Goal: Transaction & Acquisition: Purchase product/service

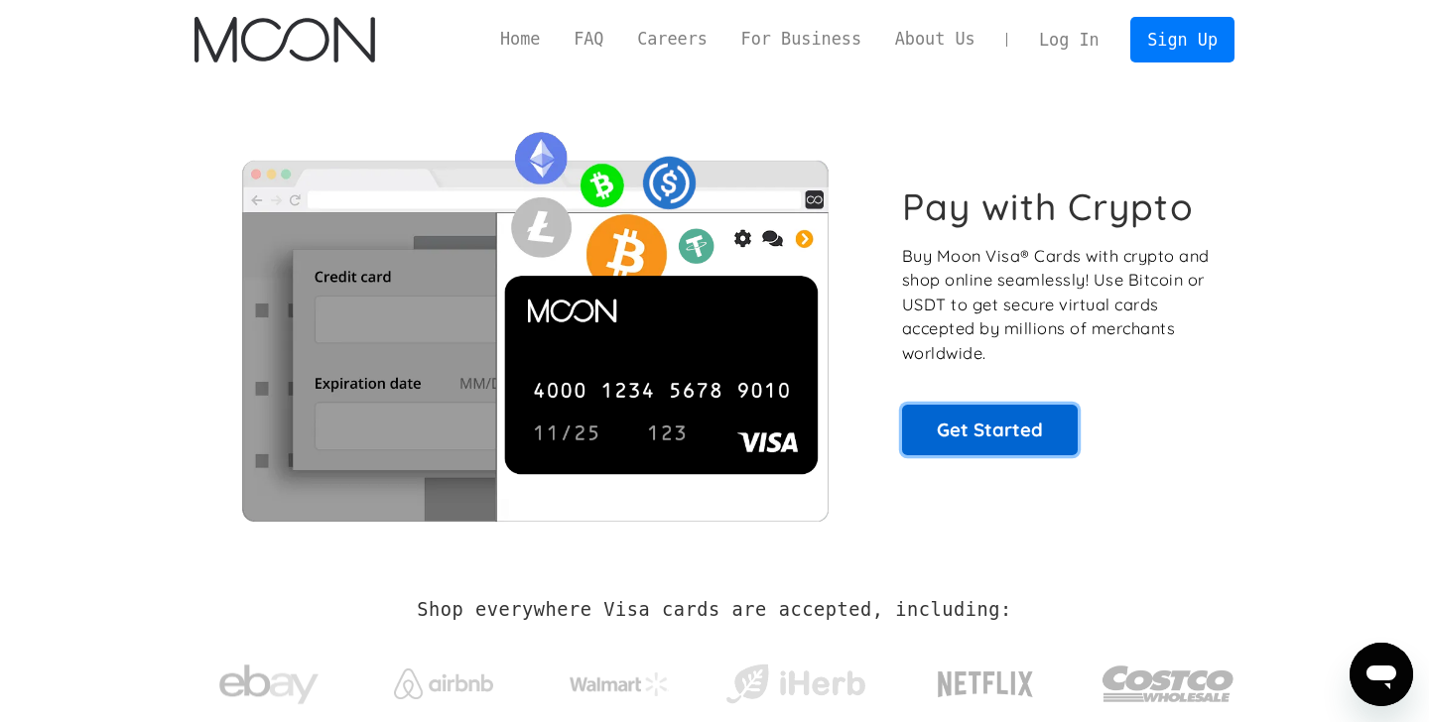
click at [973, 439] on link "Get Started" at bounding box center [990, 430] width 176 height 50
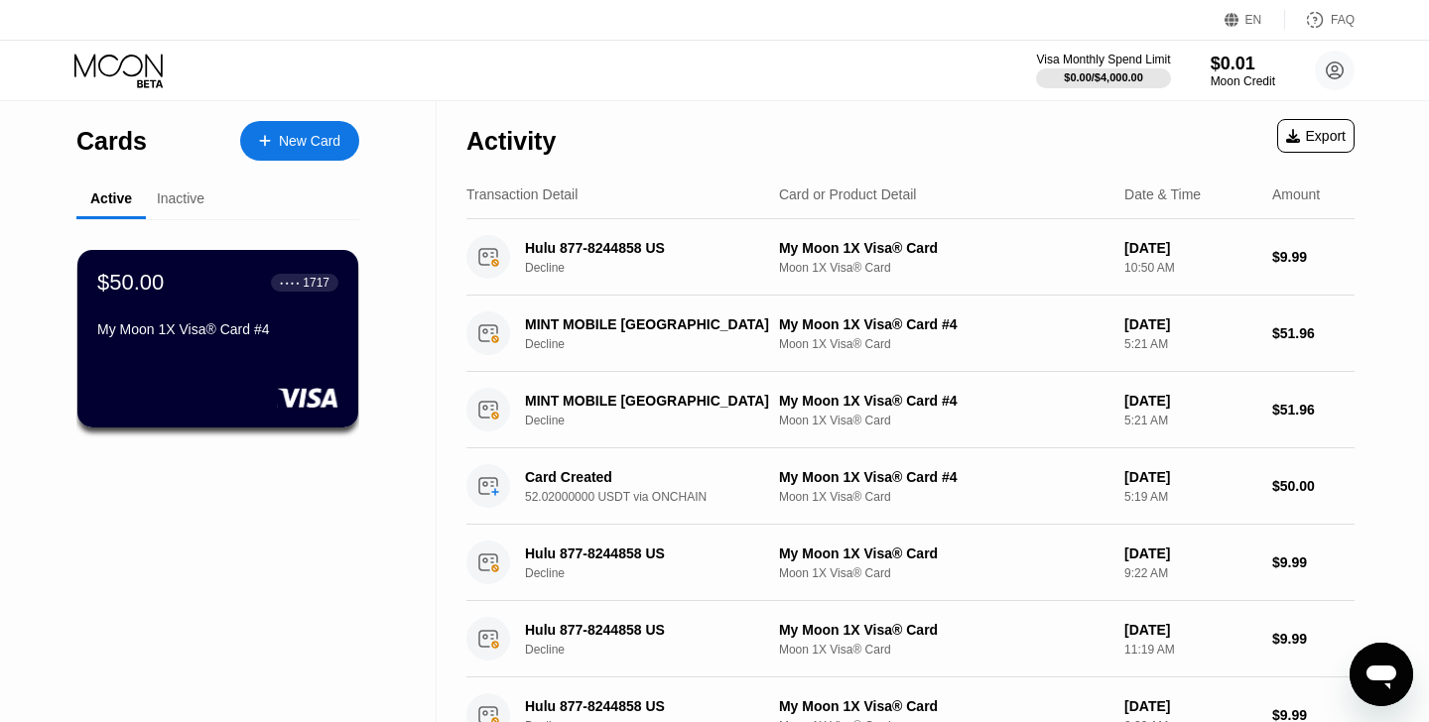
click at [286, 140] on div "New Card" at bounding box center [310, 141] width 62 height 17
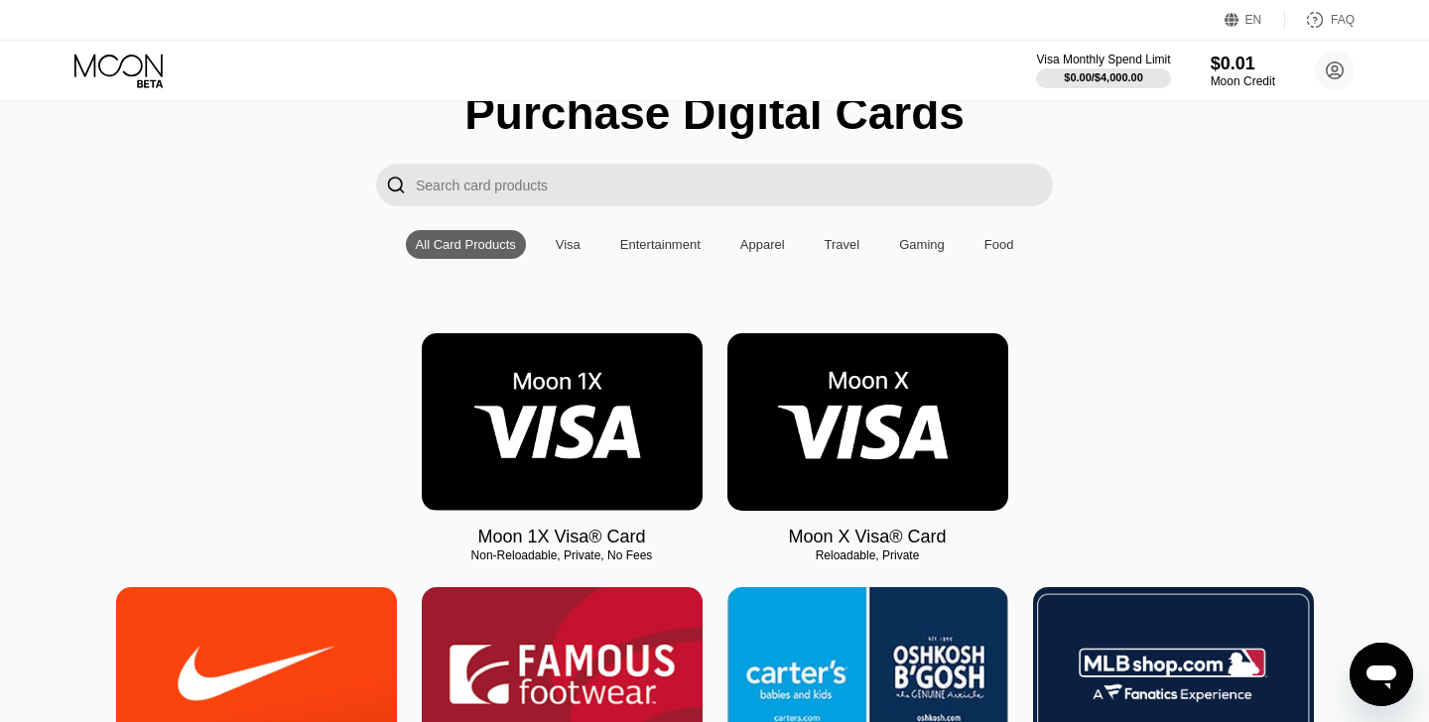
scroll to position [81, 0]
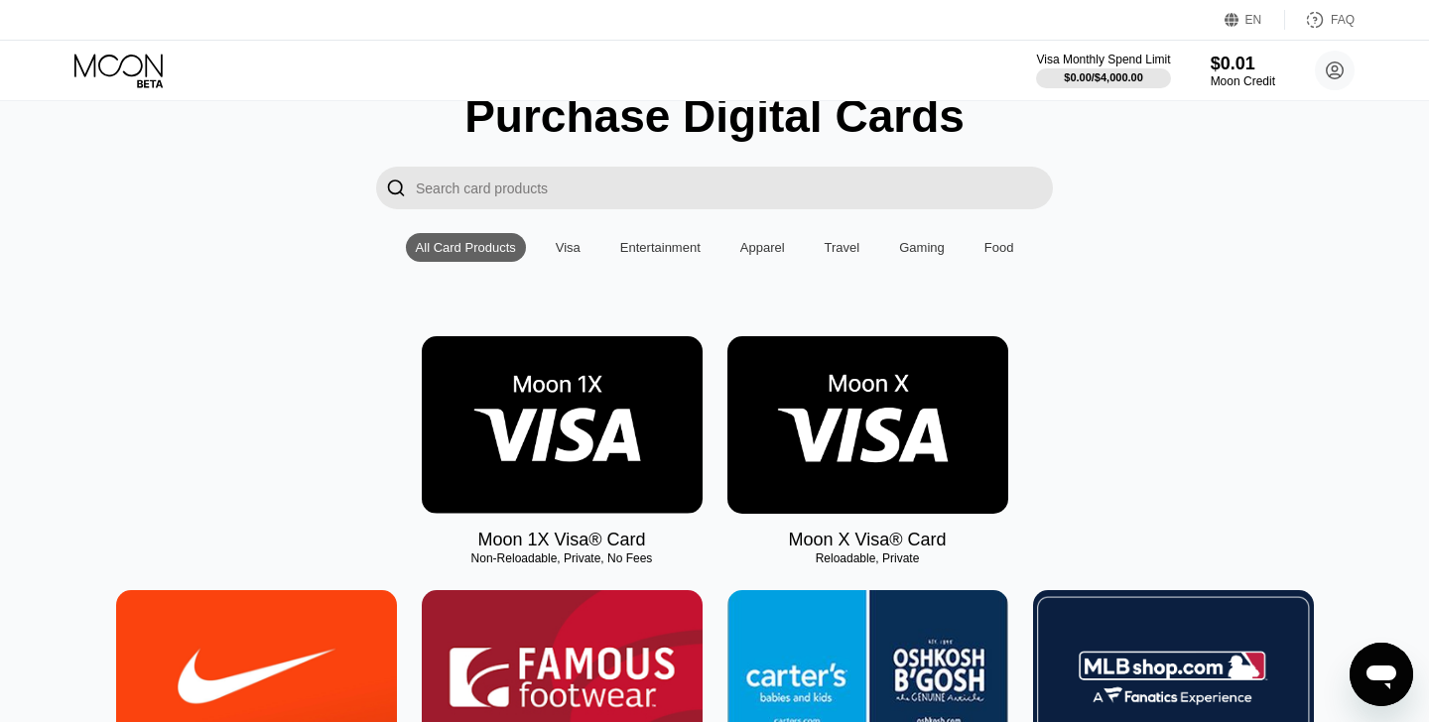
click at [847, 406] on img at bounding box center [867, 425] width 281 height 178
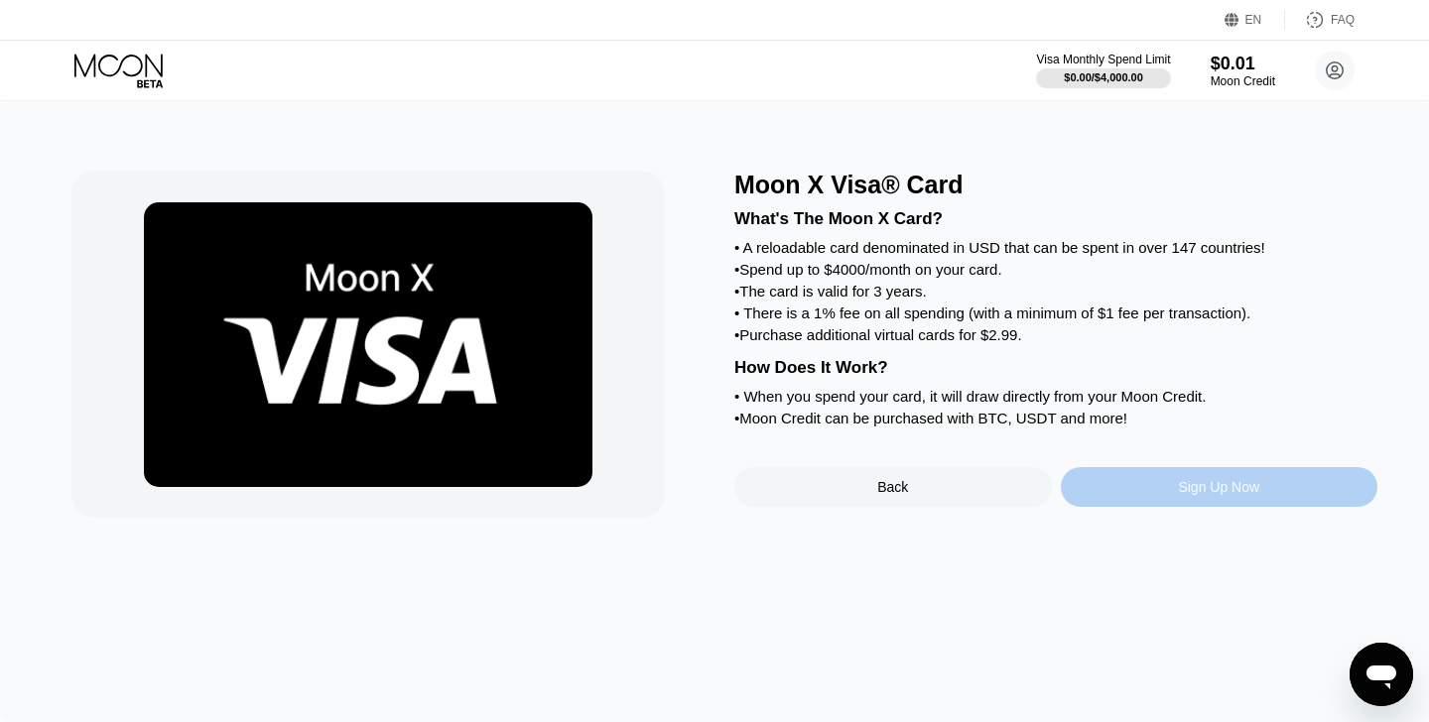
click at [1153, 481] on div "Sign Up Now" at bounding box center [1220, 487] width 318 height 40
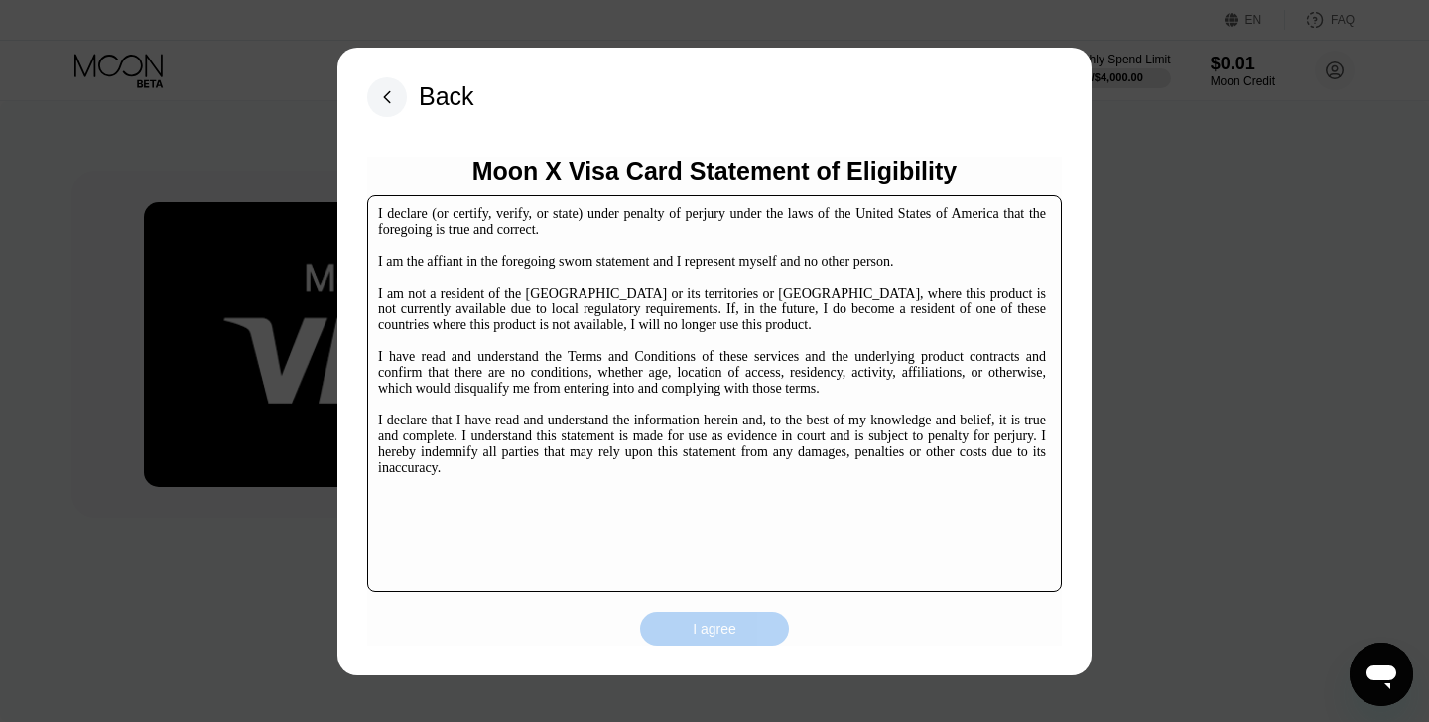
click at [704, 636] on div "I agree" at bounding box center [715, 629] width 44 height 18
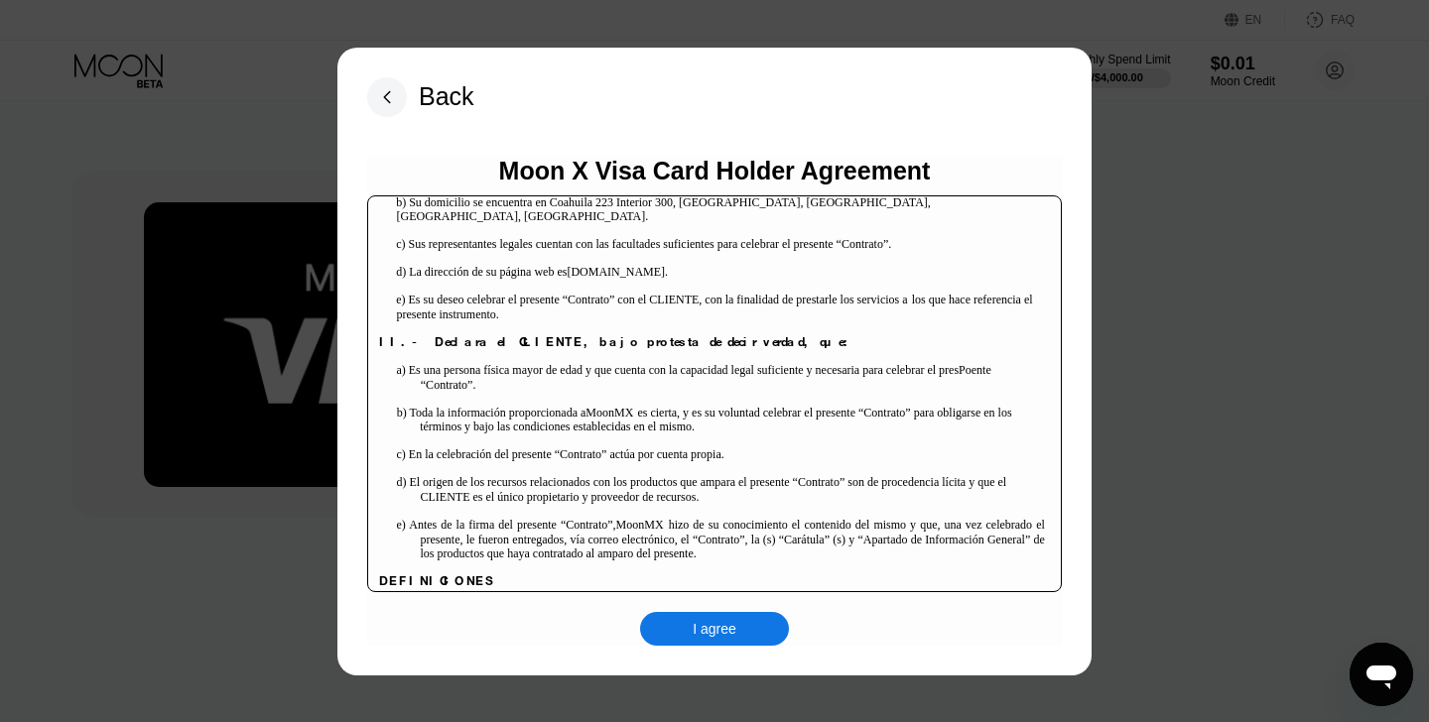
scroll to position [213, 0]
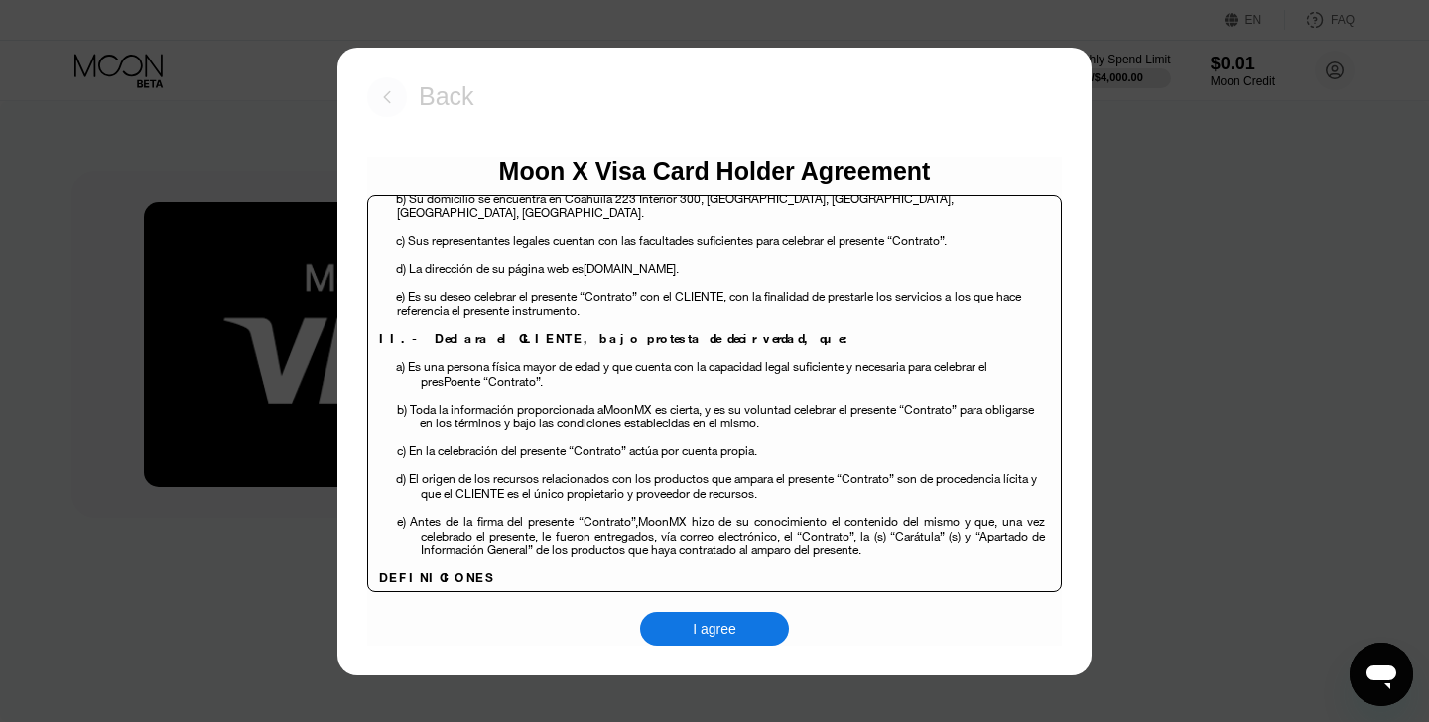
click at [378, 88] on rect at bounding box center [387, 97] width 40 height 40
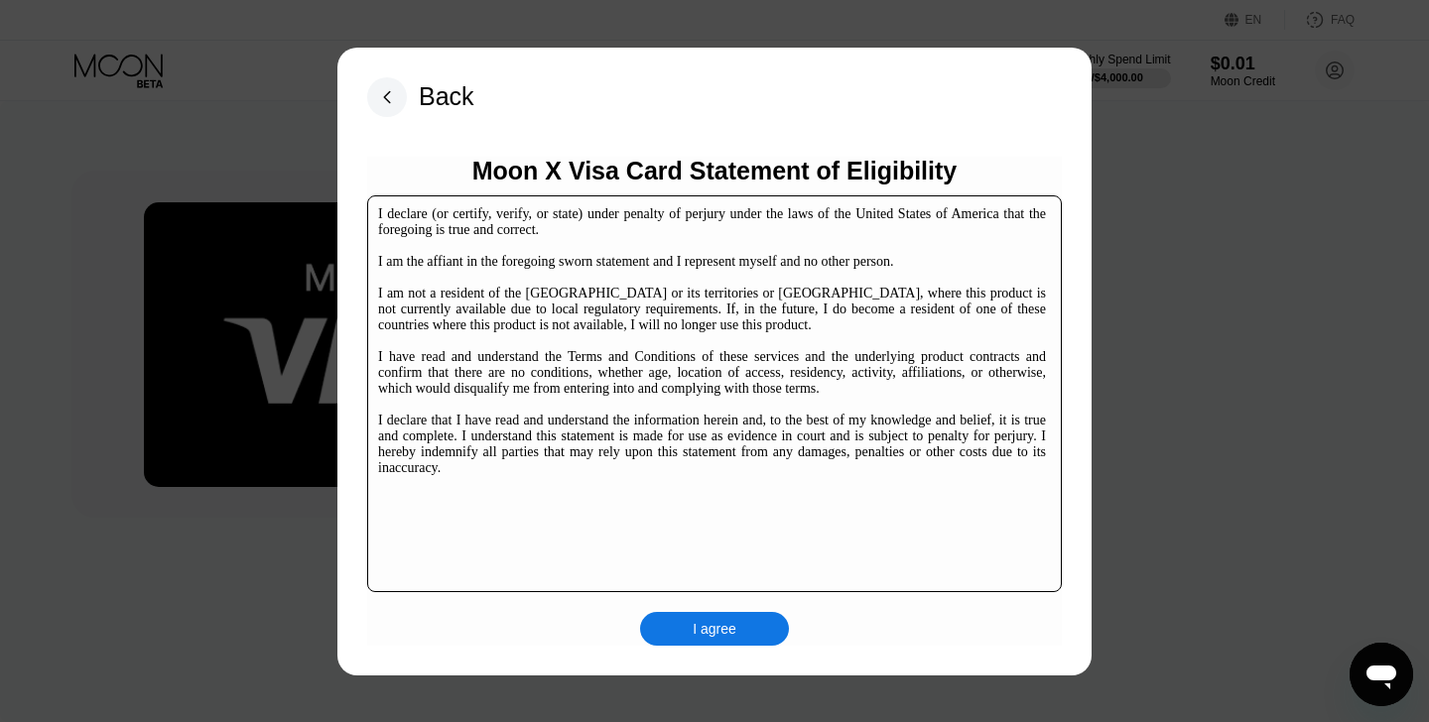
click at [402, 96] on rect at bounding box center [387, 97] width 40 height 40
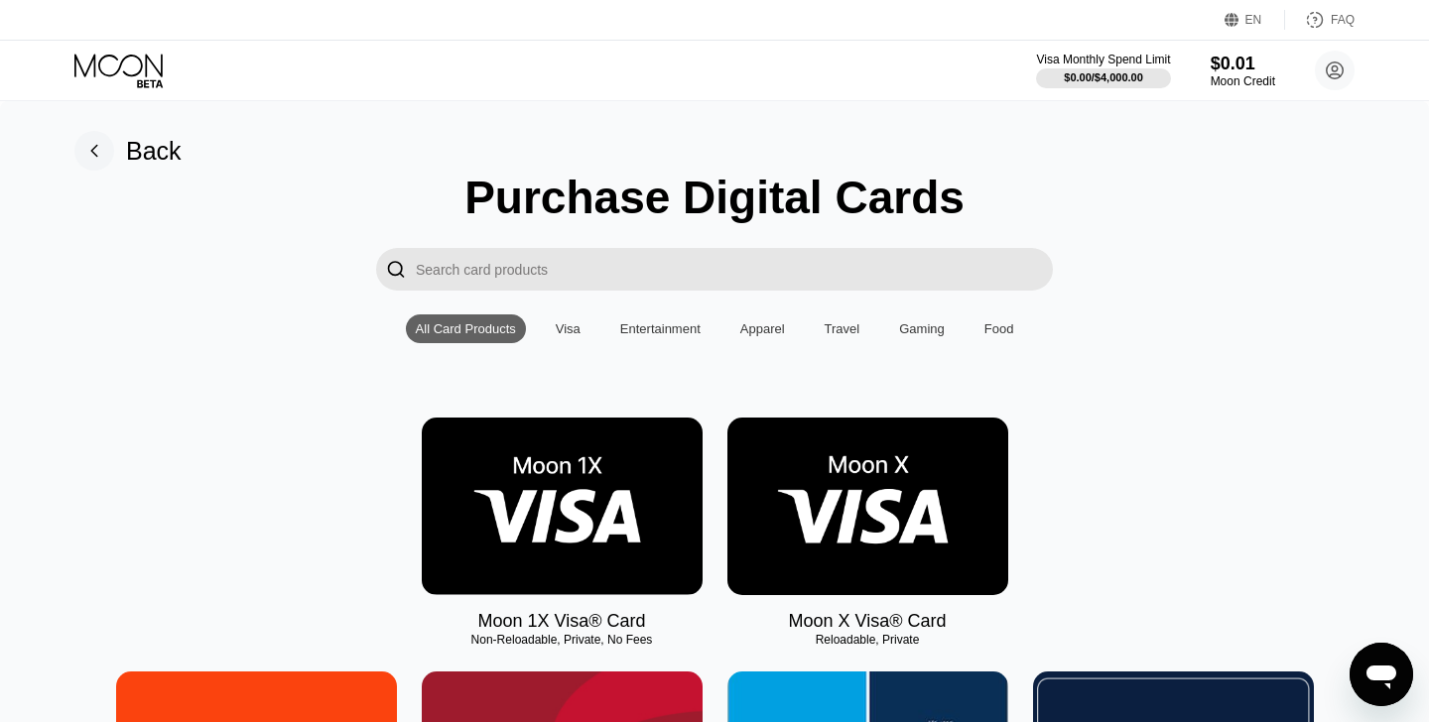
click at [521, 502] on img at bounding box center [562, 507] width 281 height 178
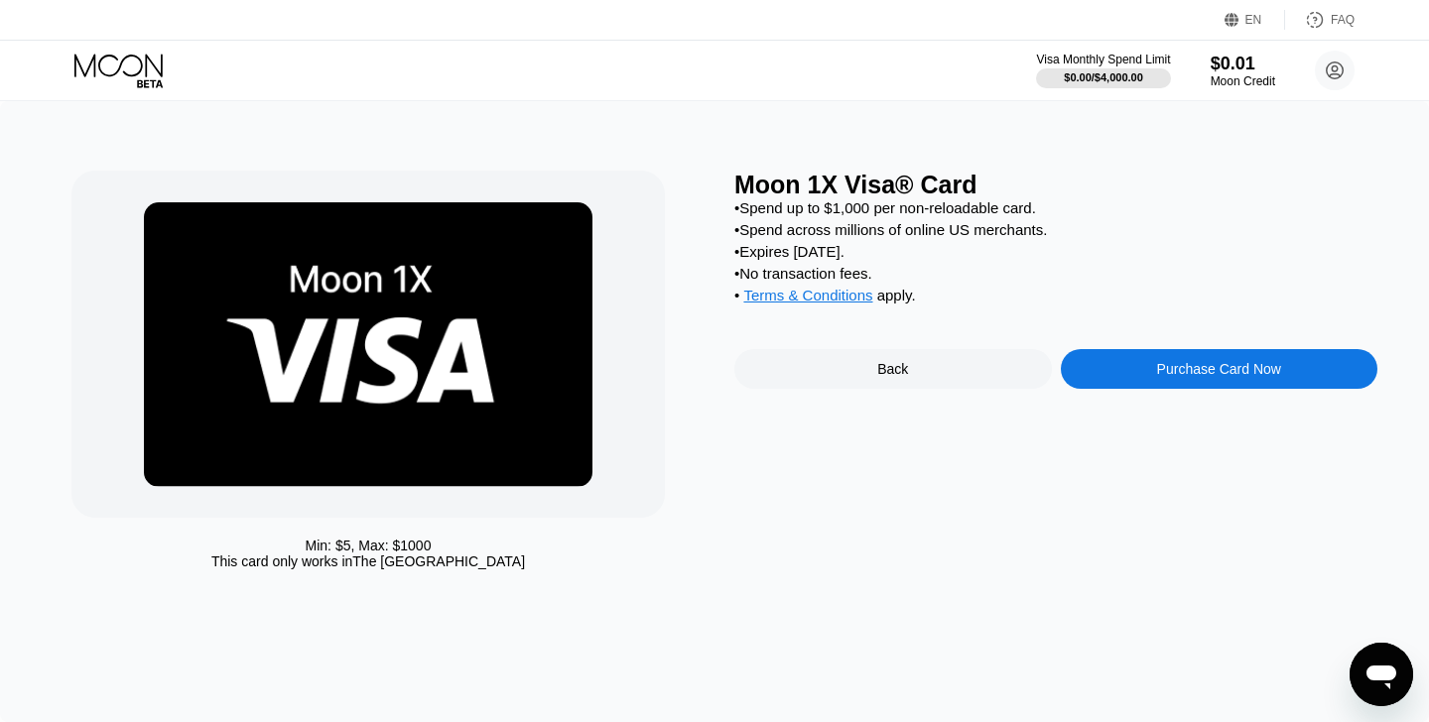
click at [1114, 368] on div "Purchase Card Now" at bounding box center [1220, 369] width 318 height 40
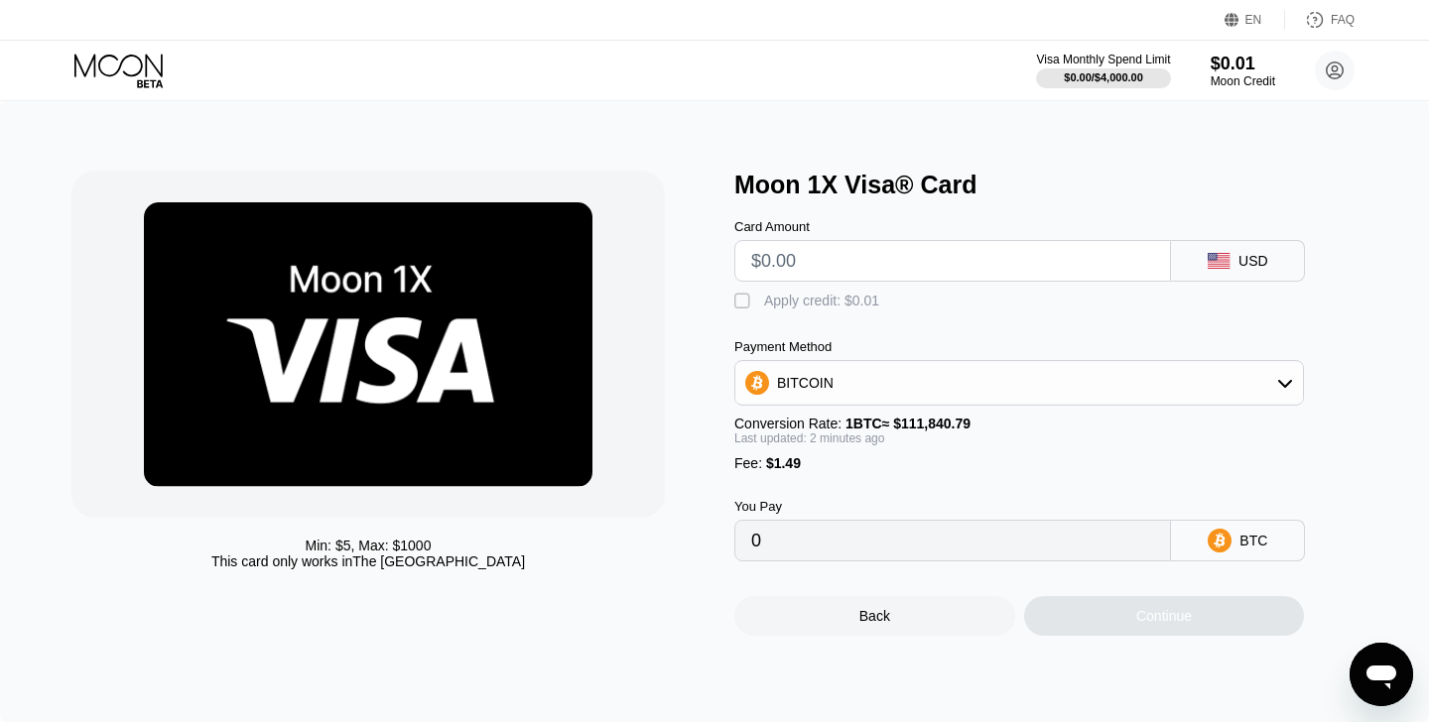
click at [905, 266] on input "text" at bounding box center [952, 261] width 403 height 40
type input "$5"
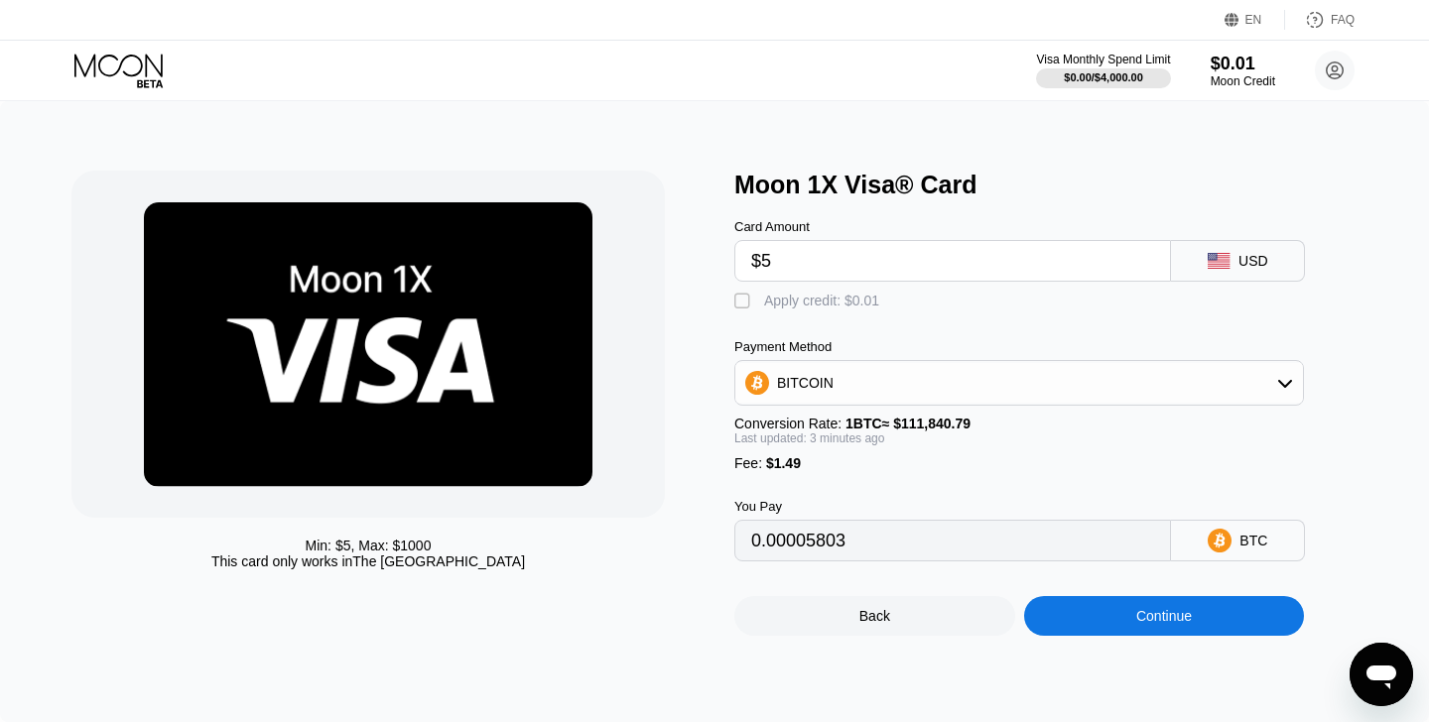
type input "0.00005803"
type input "0"
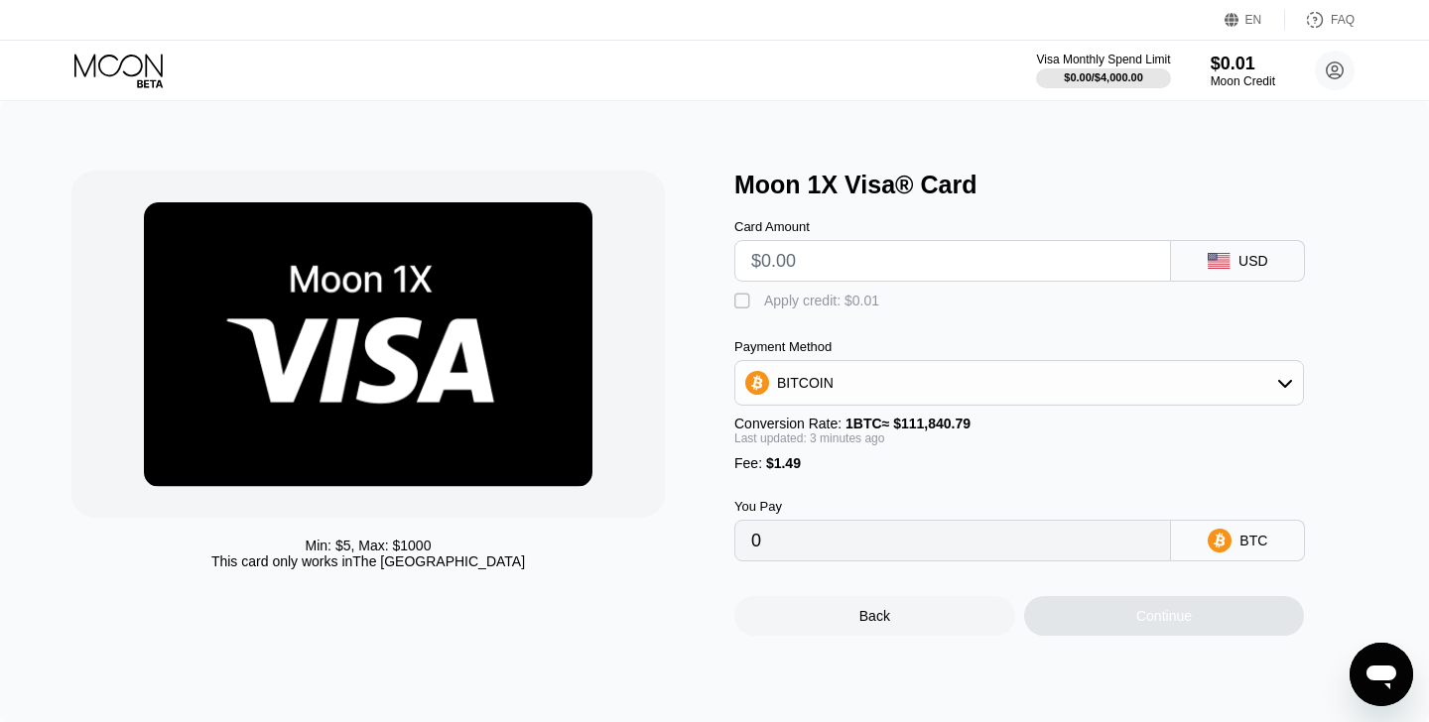
type input "$7"
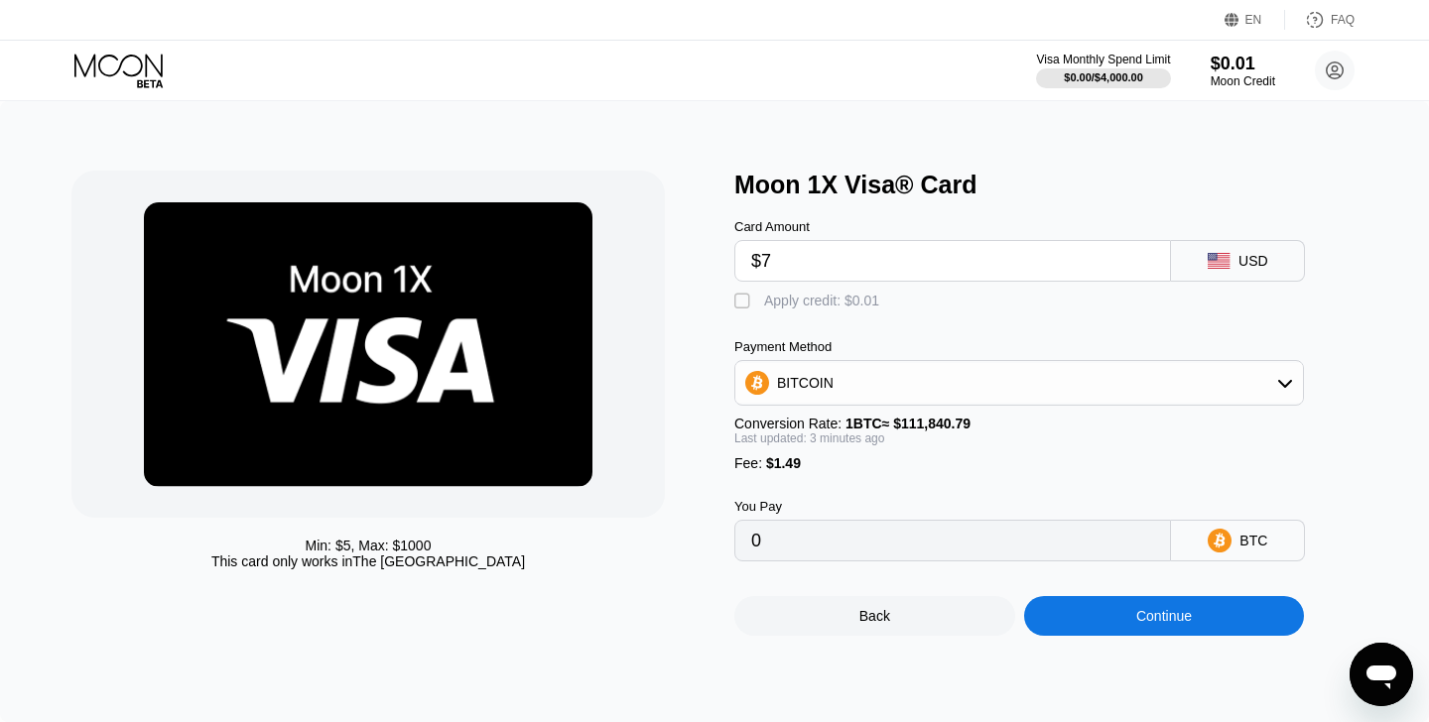
type input "0.00007592"
type input "$75"
type input "0.00068392"
type input "$75"
click at [888, 380] on div "BITCOIN" at bounding box center [1019, 383] width 568 height 40
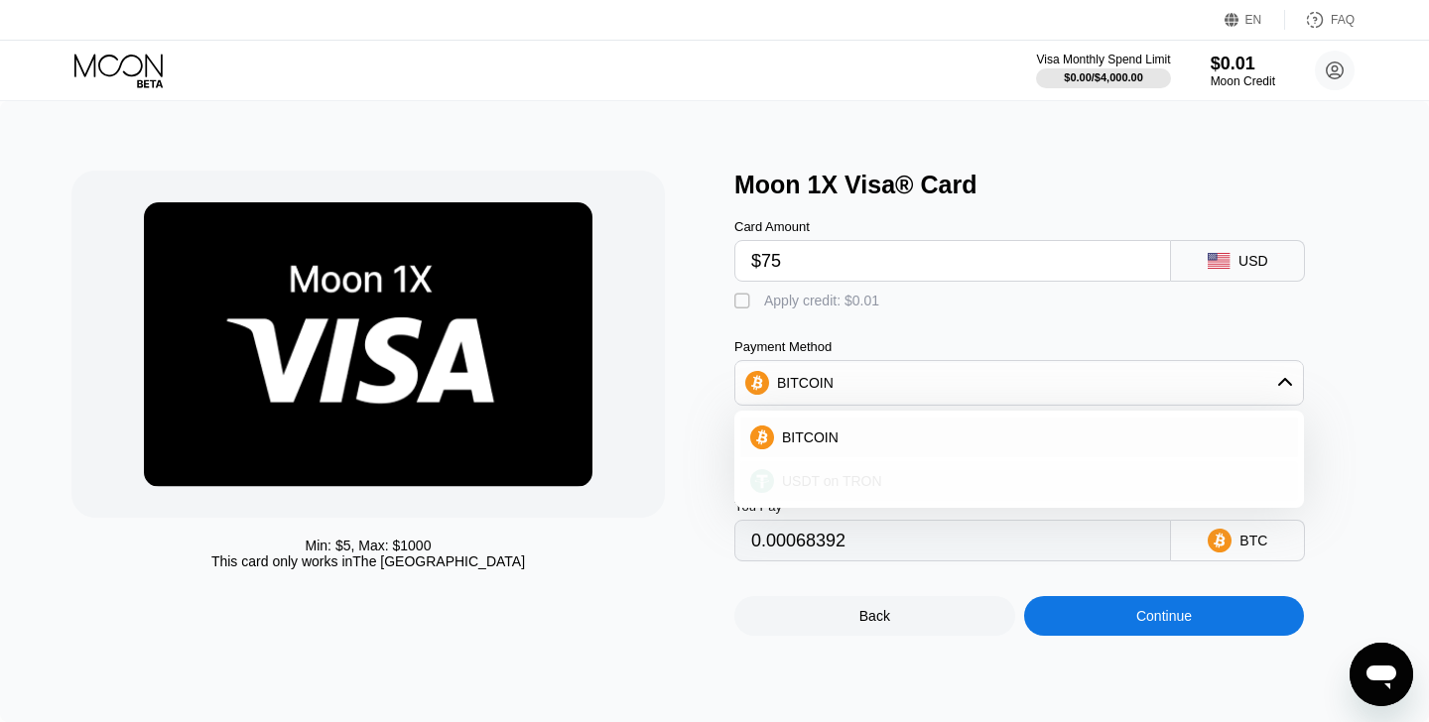
click at [881, 479] on div "USDT on TRON" at bounding box center [1031, 481] width 514 height 16
type input "77.26"
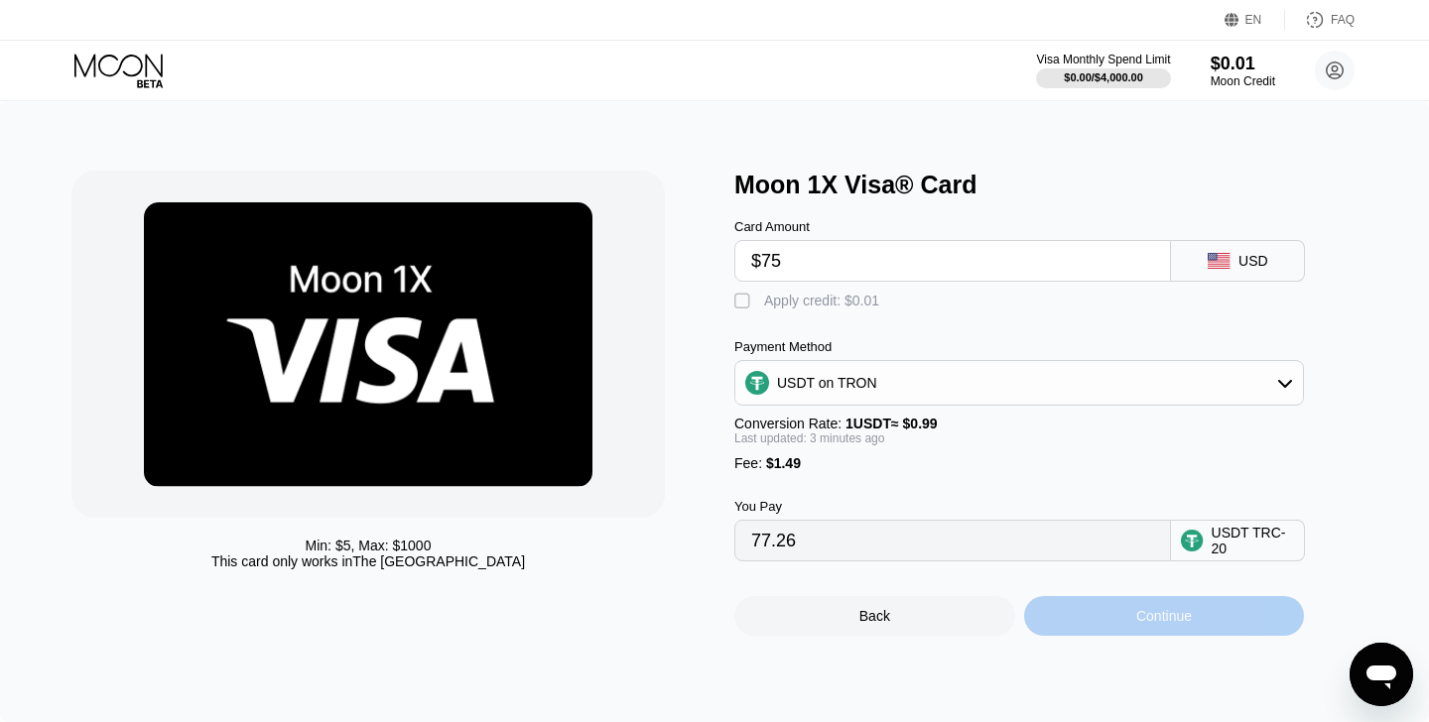
click at [1094, 622] on div "Continue" at bounding box center [1164, 616] width 281 height 40
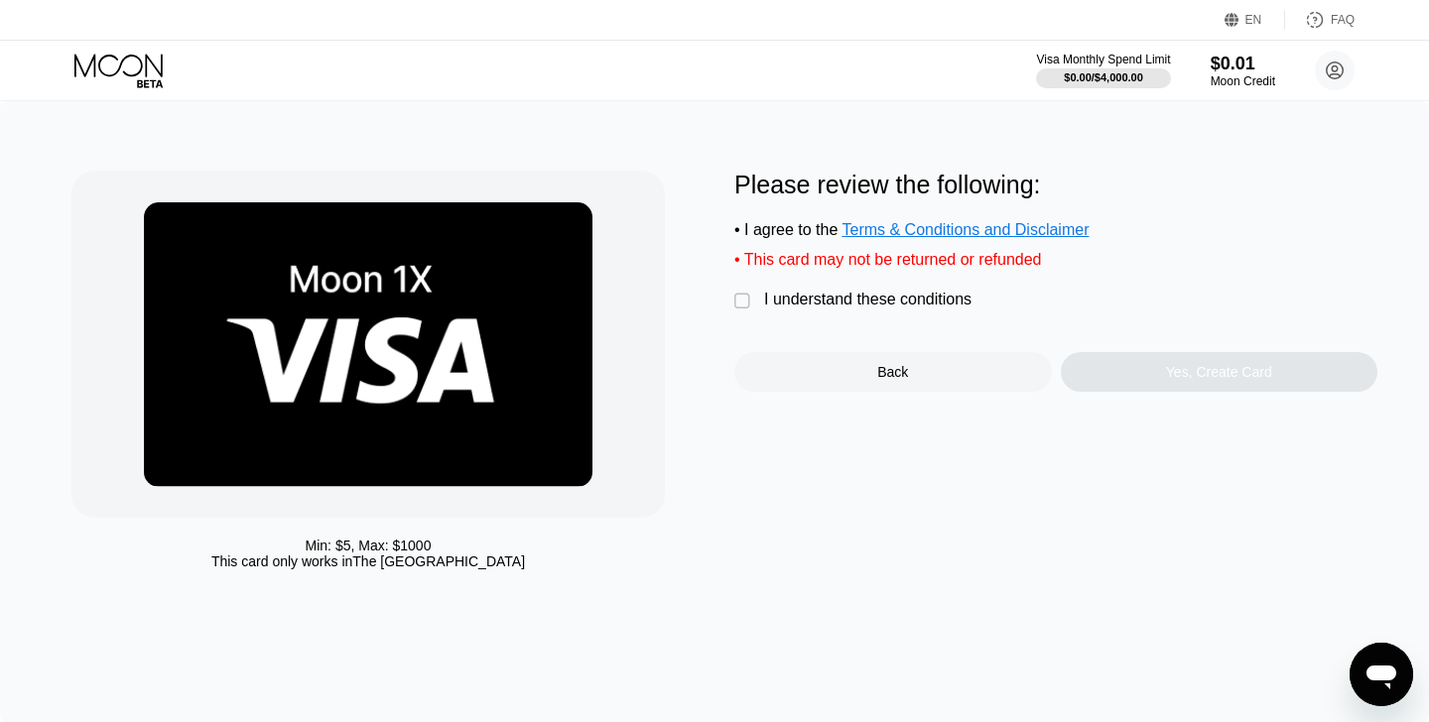
click at [758, 300] on div " I understand these conditions" at bounding box center [857, 301] width 247 height 21
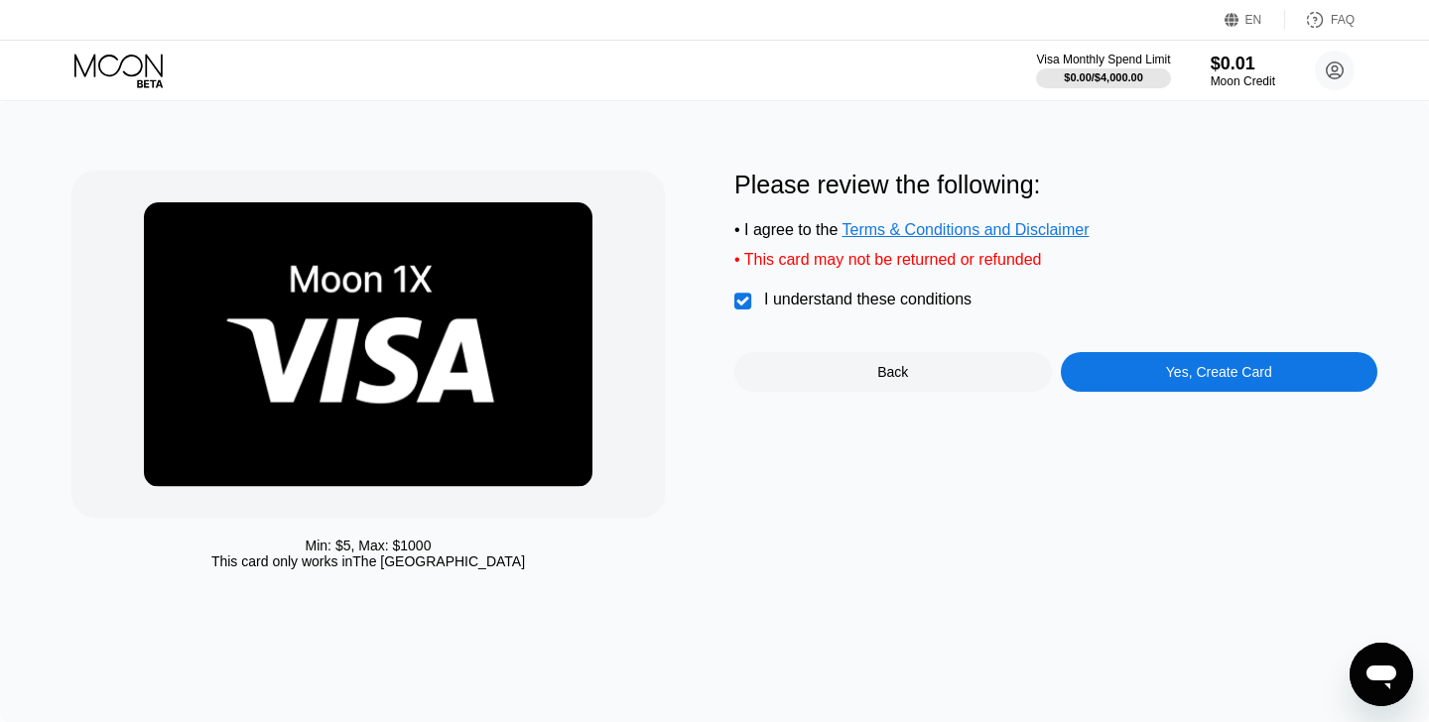
click at [1114, 385] on div "Yes, Create Card" at bounding box center [1220, 372] width 318 height 40
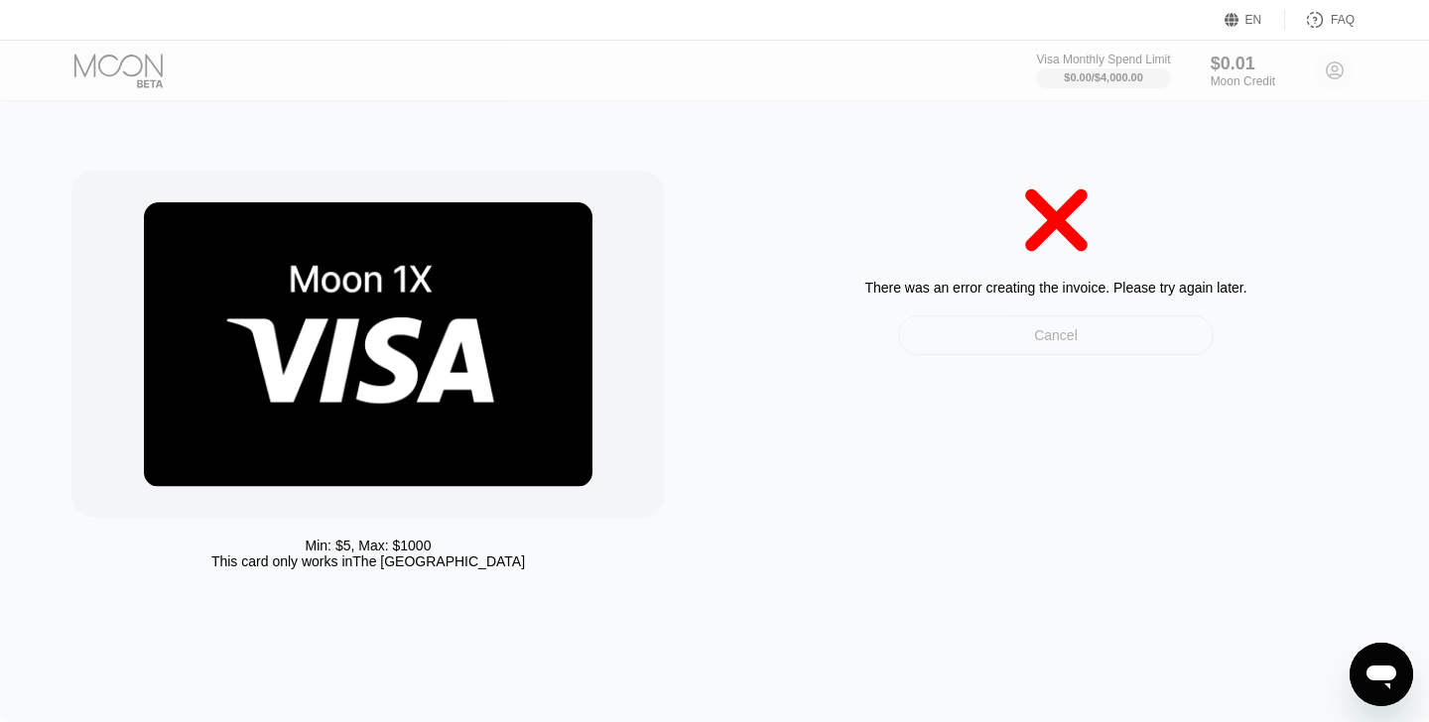
click at [1043, 341] on div "Cancel" at bounding box center [1056, 336] width 44 height 18
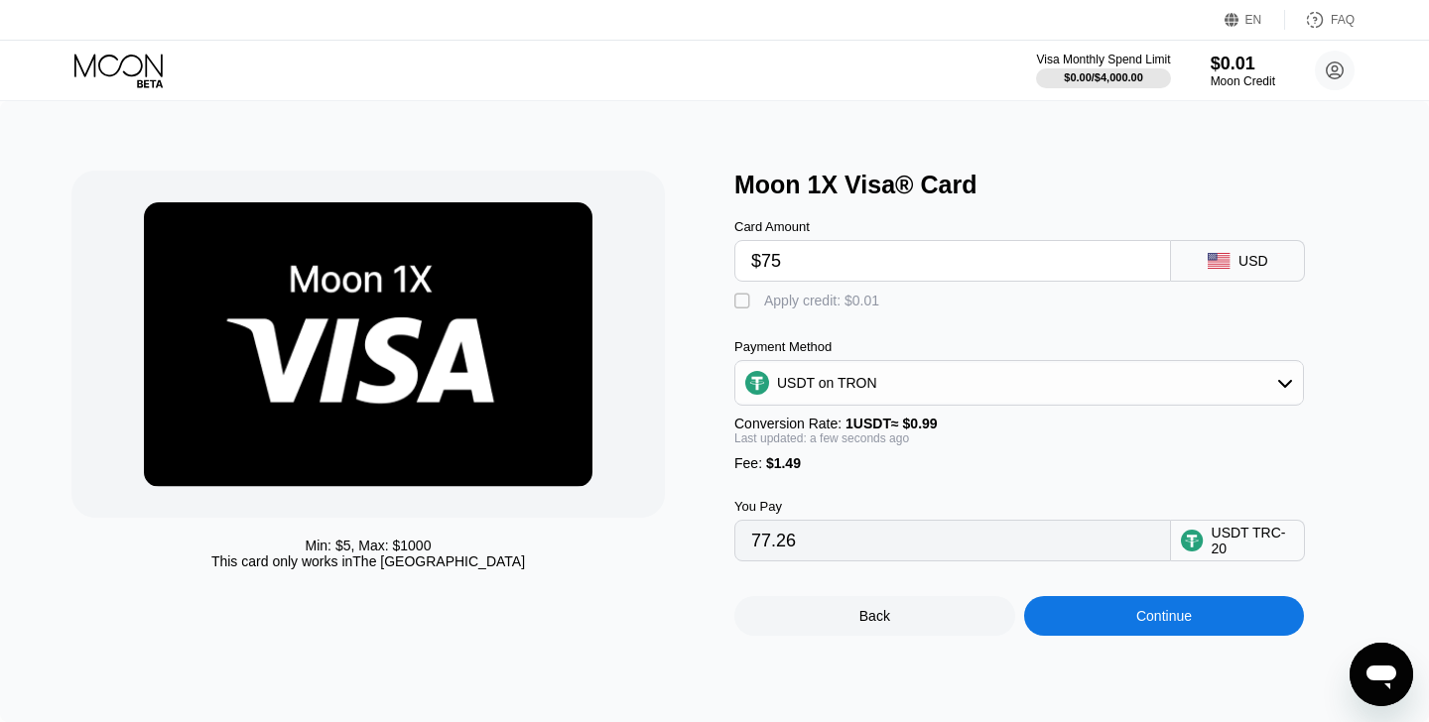
click at [1114, 608] on div "Continue" at bounding box center [1164, 616] width 281 height 40
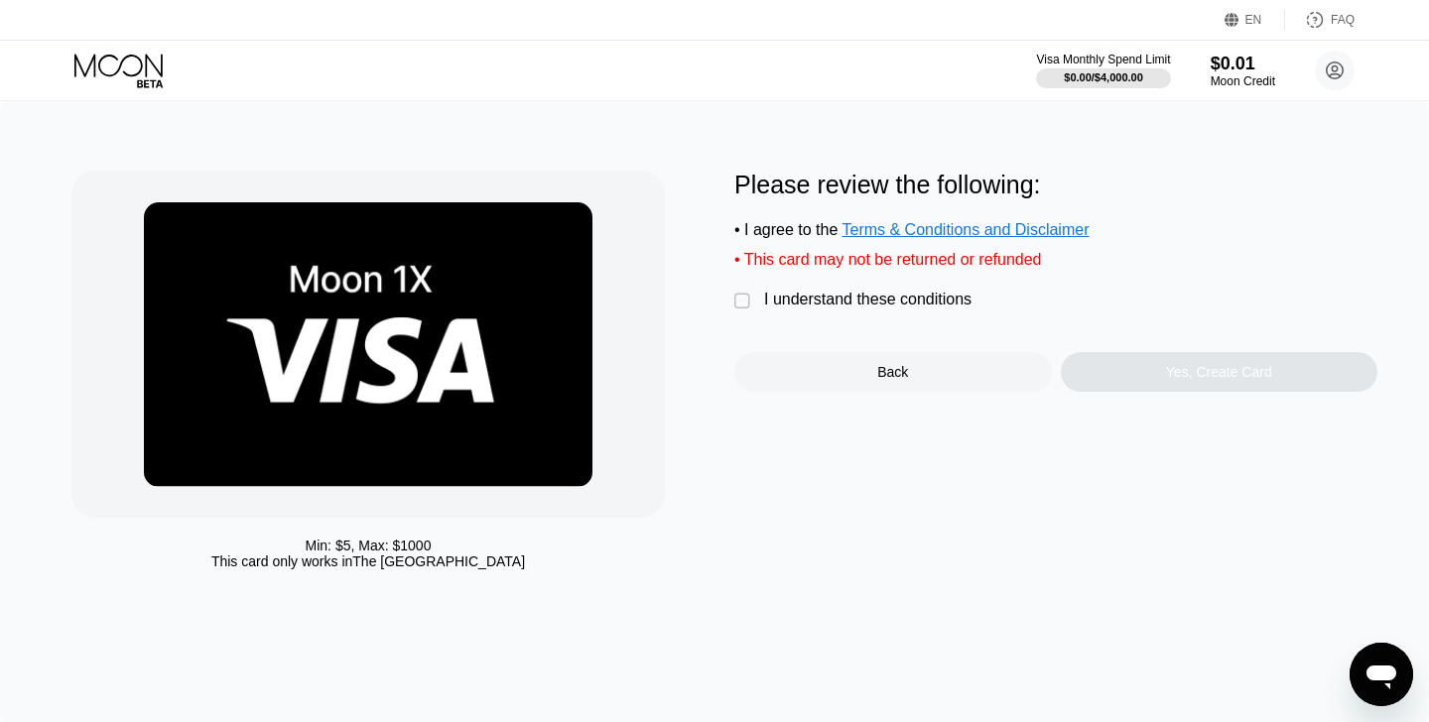
click at [859, 305] on div "I understand these conditions" at bounding box center [867, 300] width 207 height 18
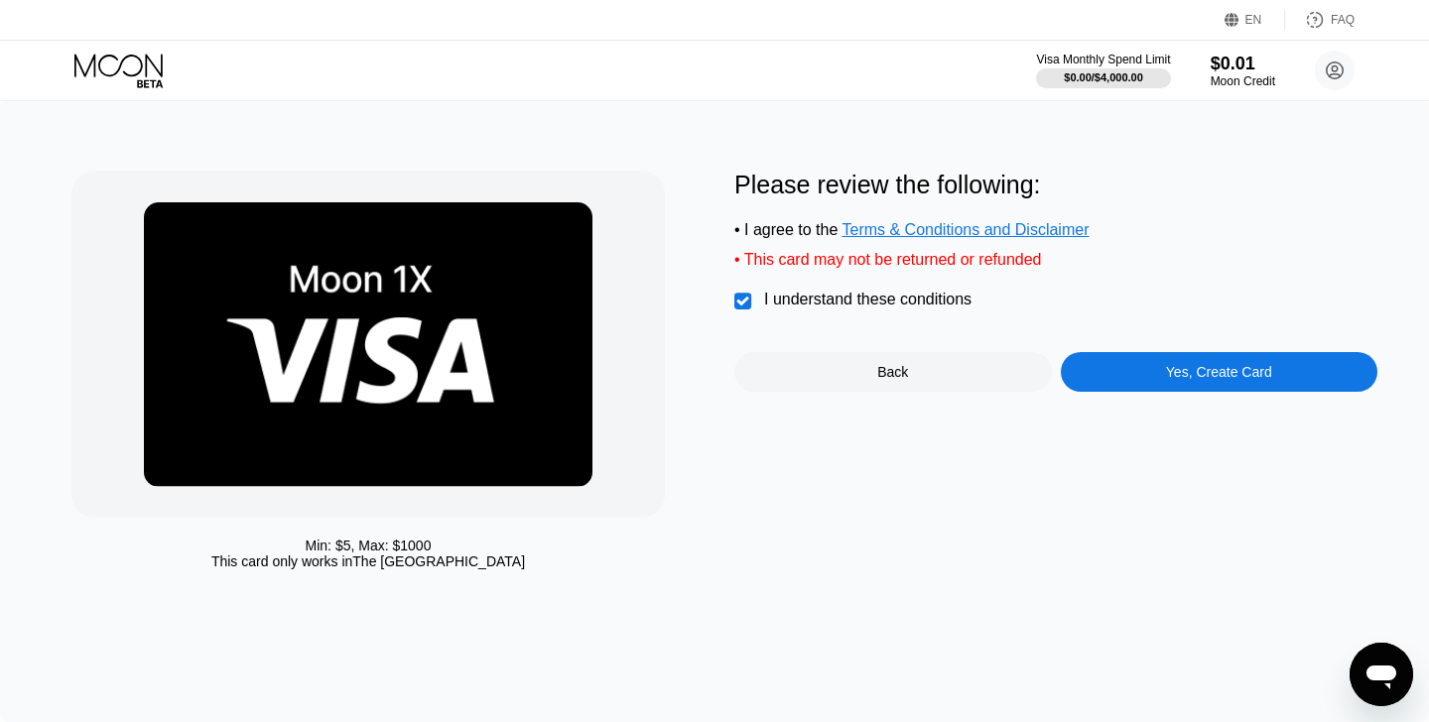
click at [1148, 372] on div "Yes, Create Card" at bounding box center [1220, 372] width 318 height 40
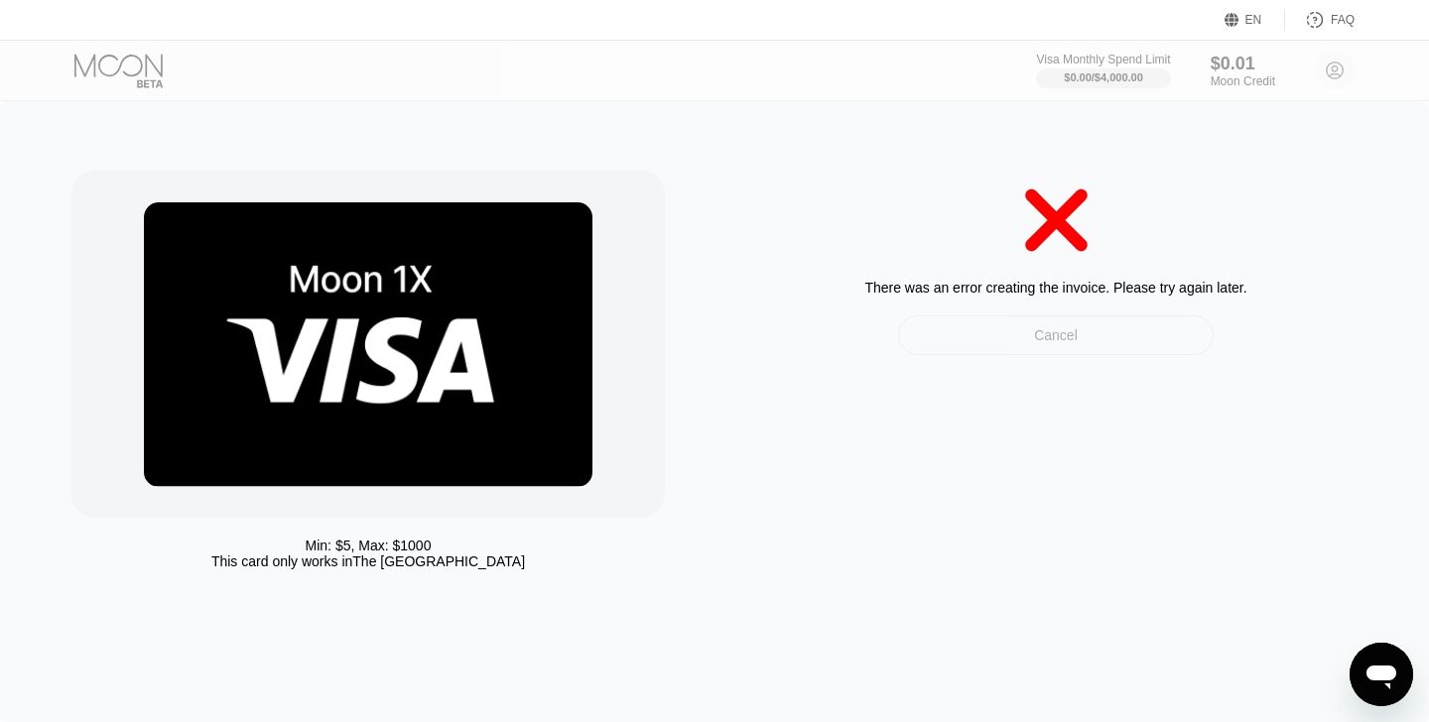
click at [1042, 327] on div "Cancel" at bounding box center [1056, 336] width 44 height 18
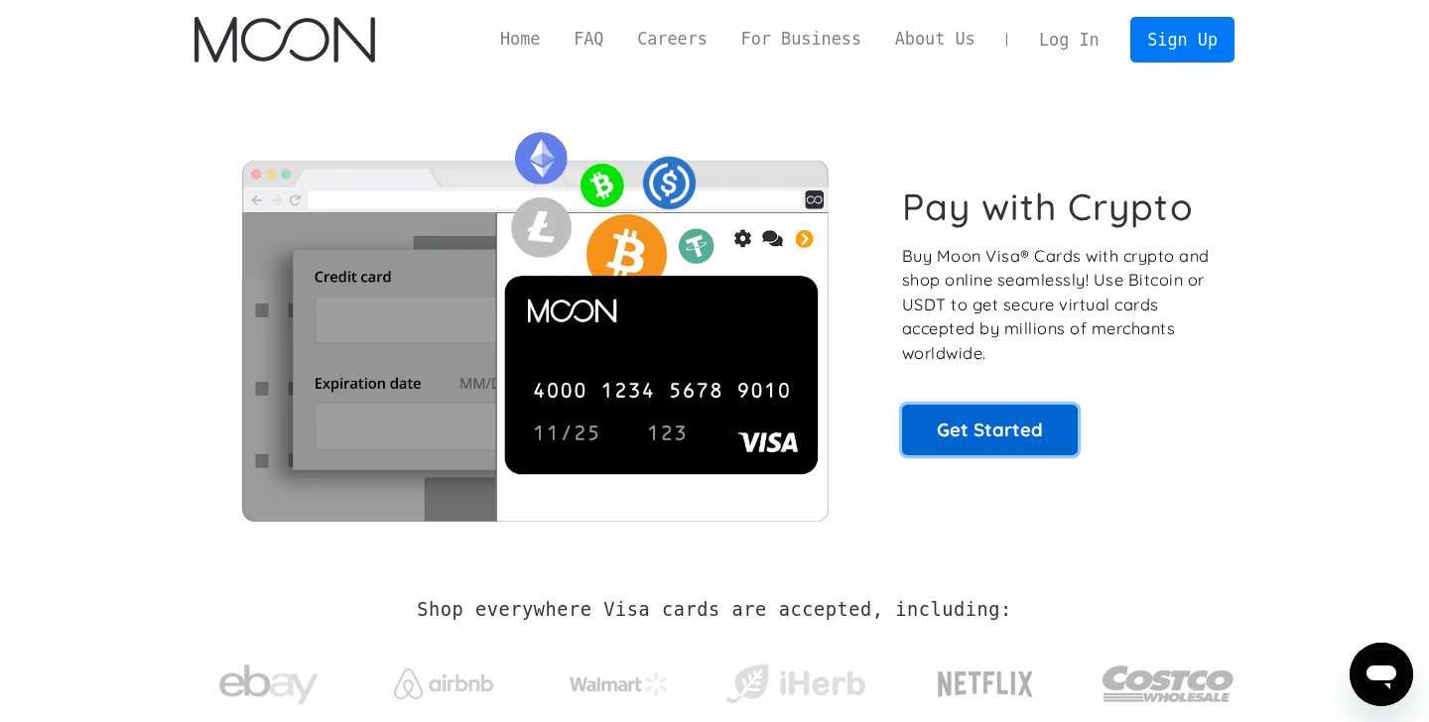
click at [1000, 432] on link "Get Started" at bounding box center [990, 430] width 176 height 50
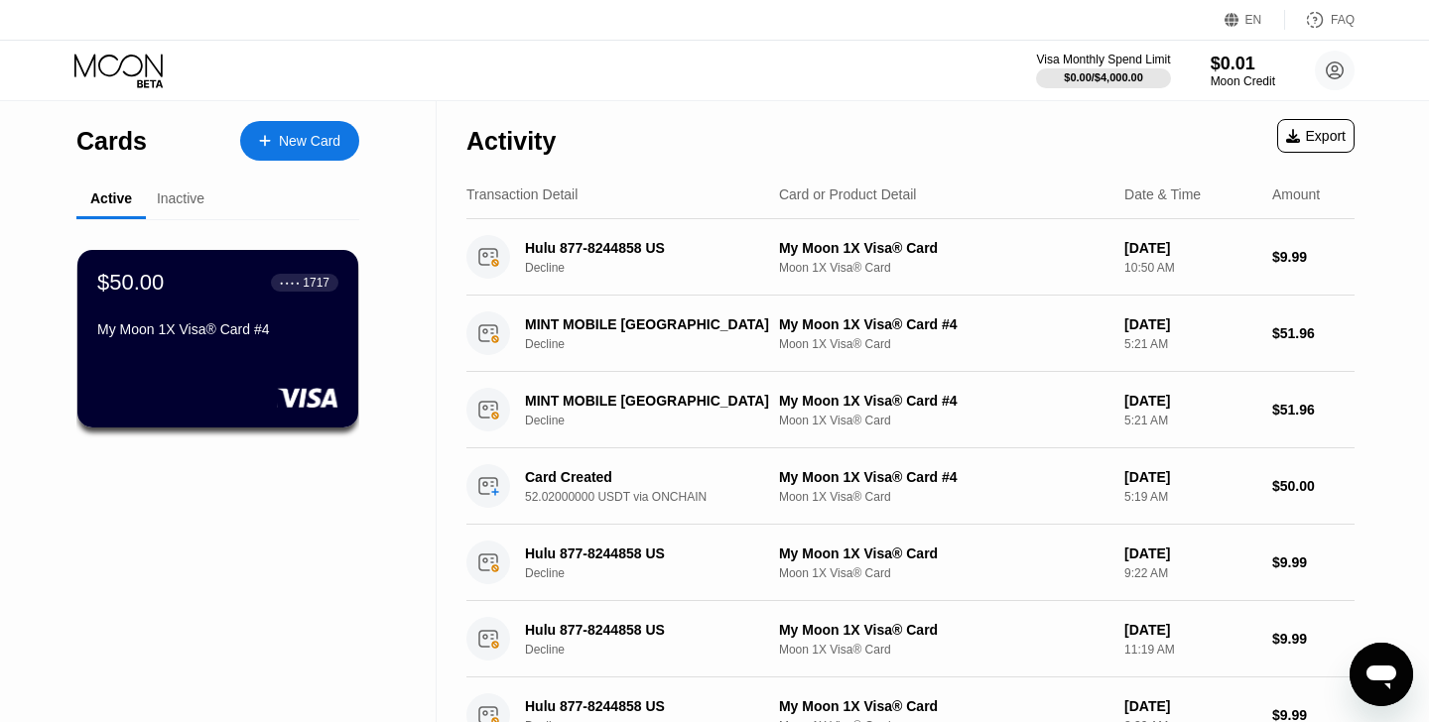
click at [330, 145] on div "New Card" at bounding box center [310, 141] width 62 height 17
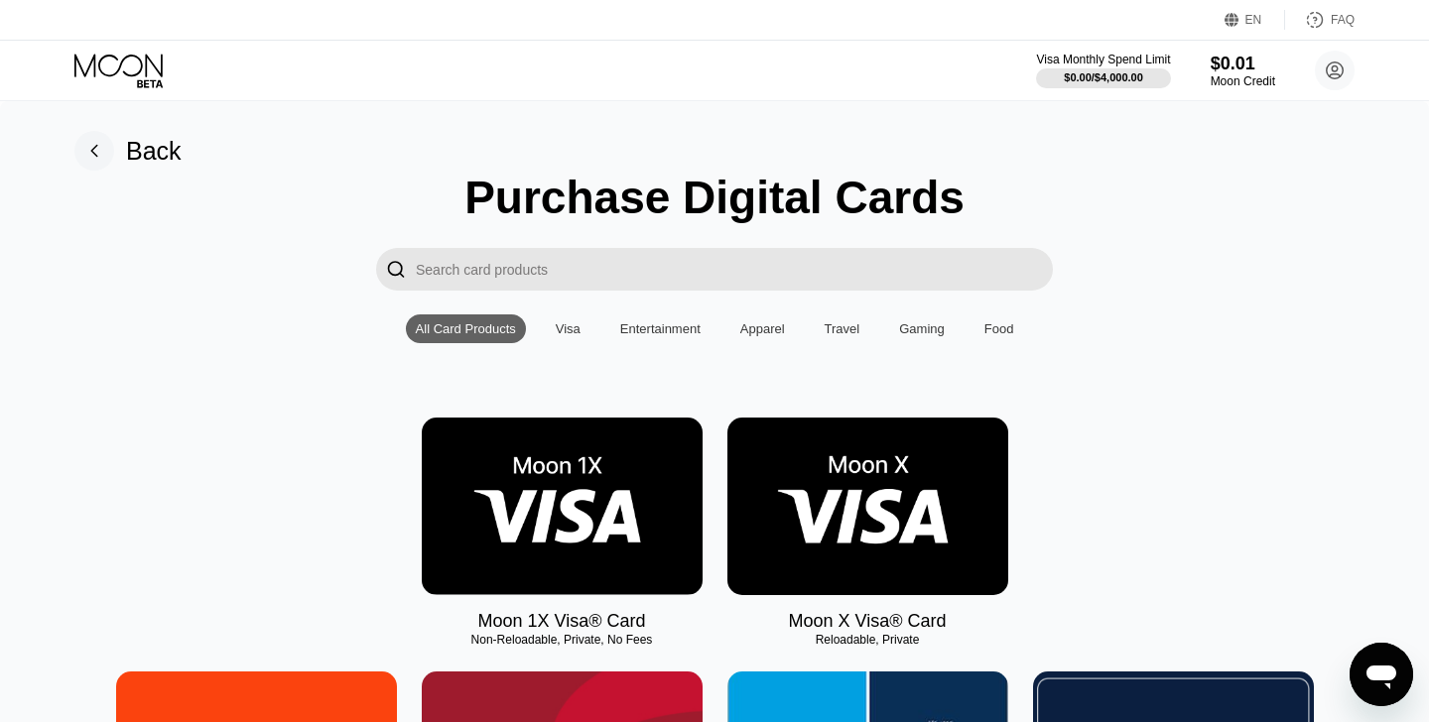
click at [641, 529] on img at bounding box center [562, 507] width 281 height 178
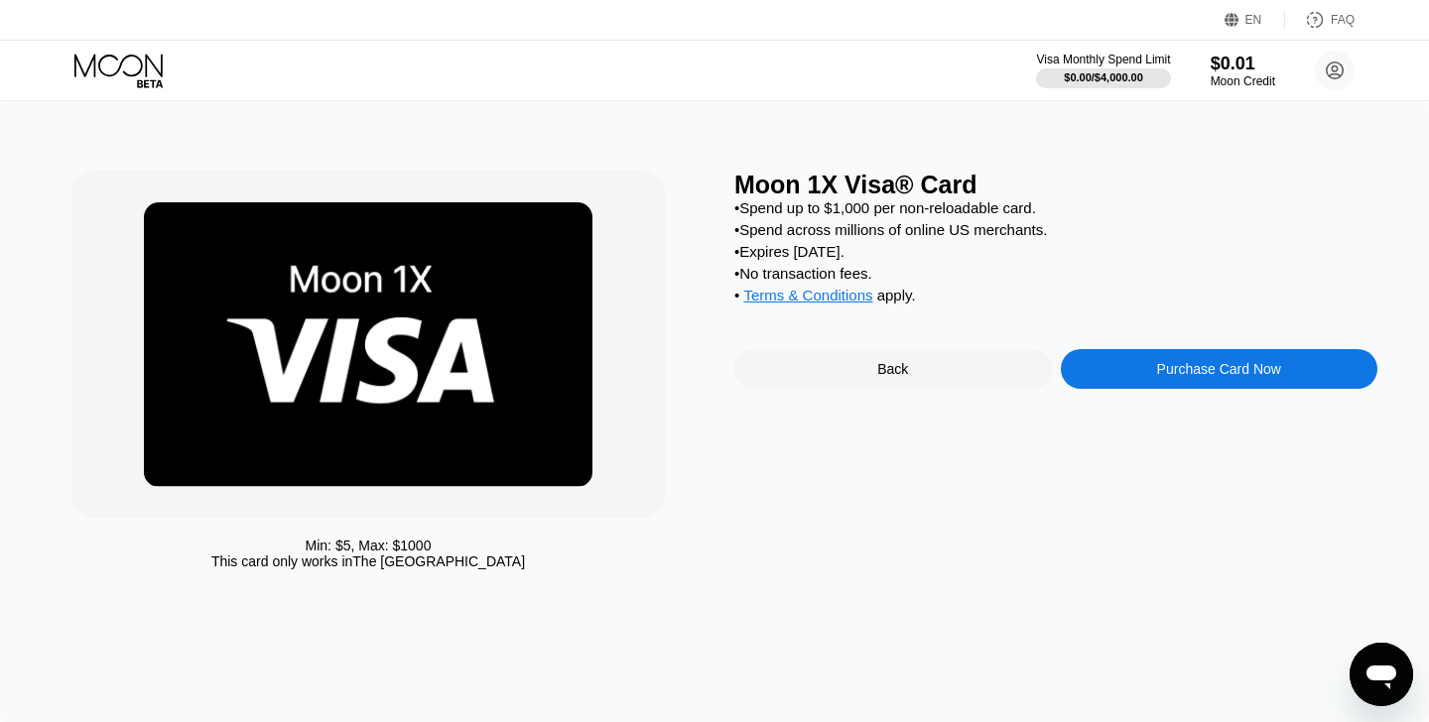
click at [1196, 359] on div "Purchase Card Now" at bounding box center [1220, 369] width 318 height 40
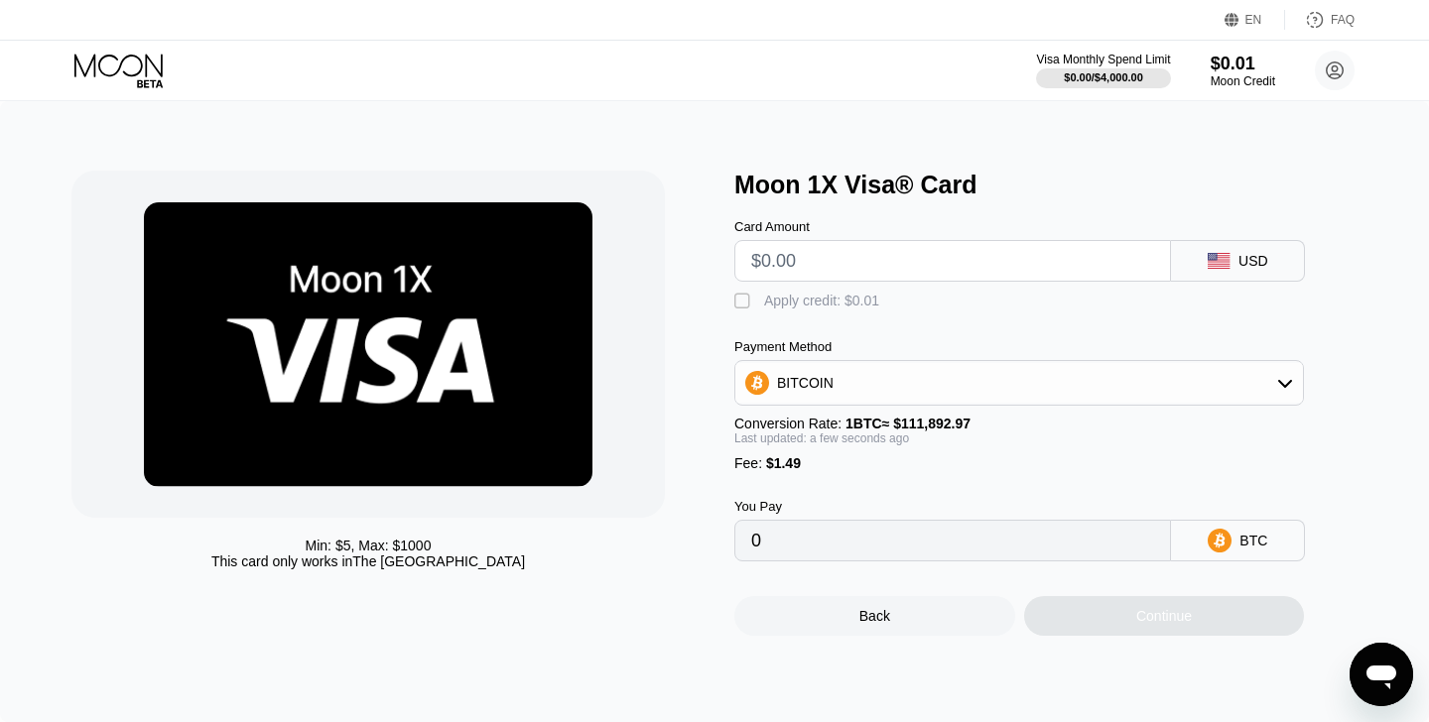
click at [962, 260] on input "text" at bounding box center [952, 261] width 403 height 40
type input "$7"
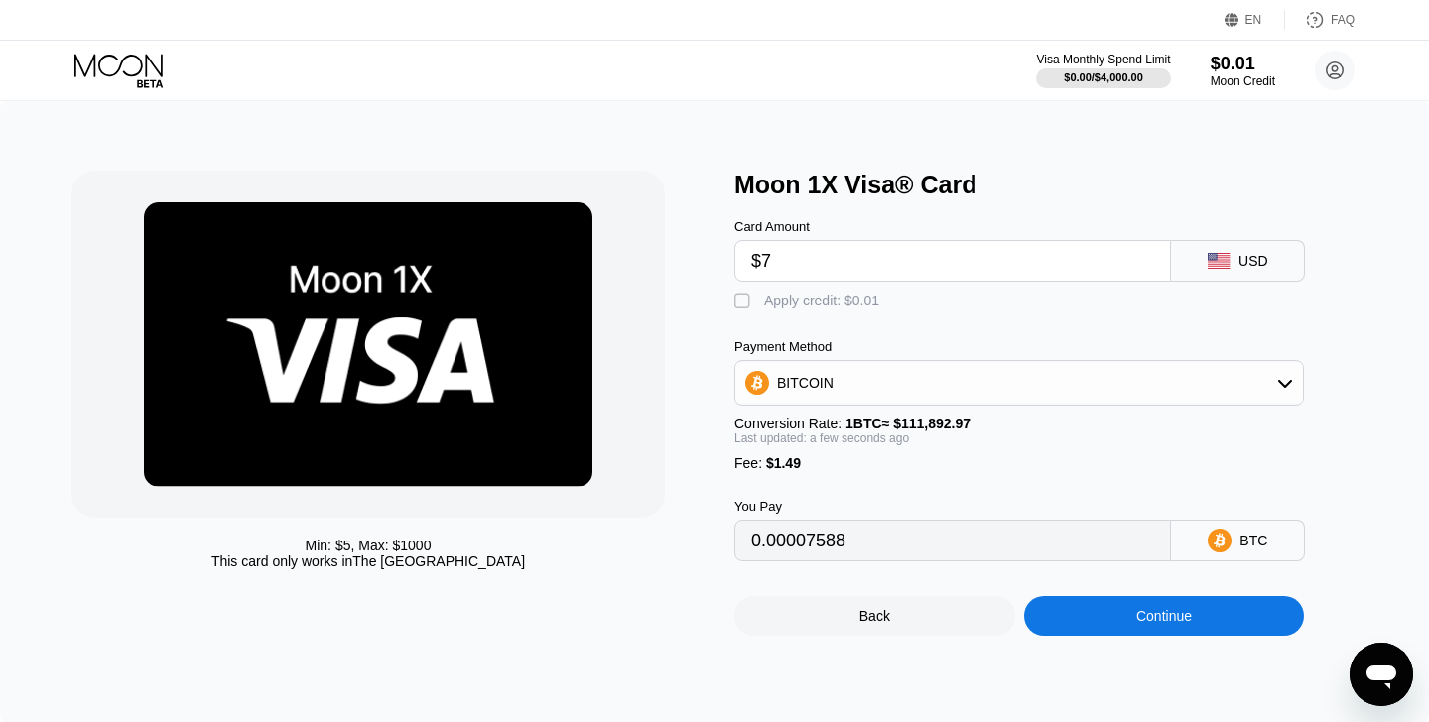
type input "0.00007588"
type input "$75"
type input "0.00068360"
type input "$75"
click at [1027, 388] on div "BITCOIN" at bounding box center [1019, 383] width 568 height 40
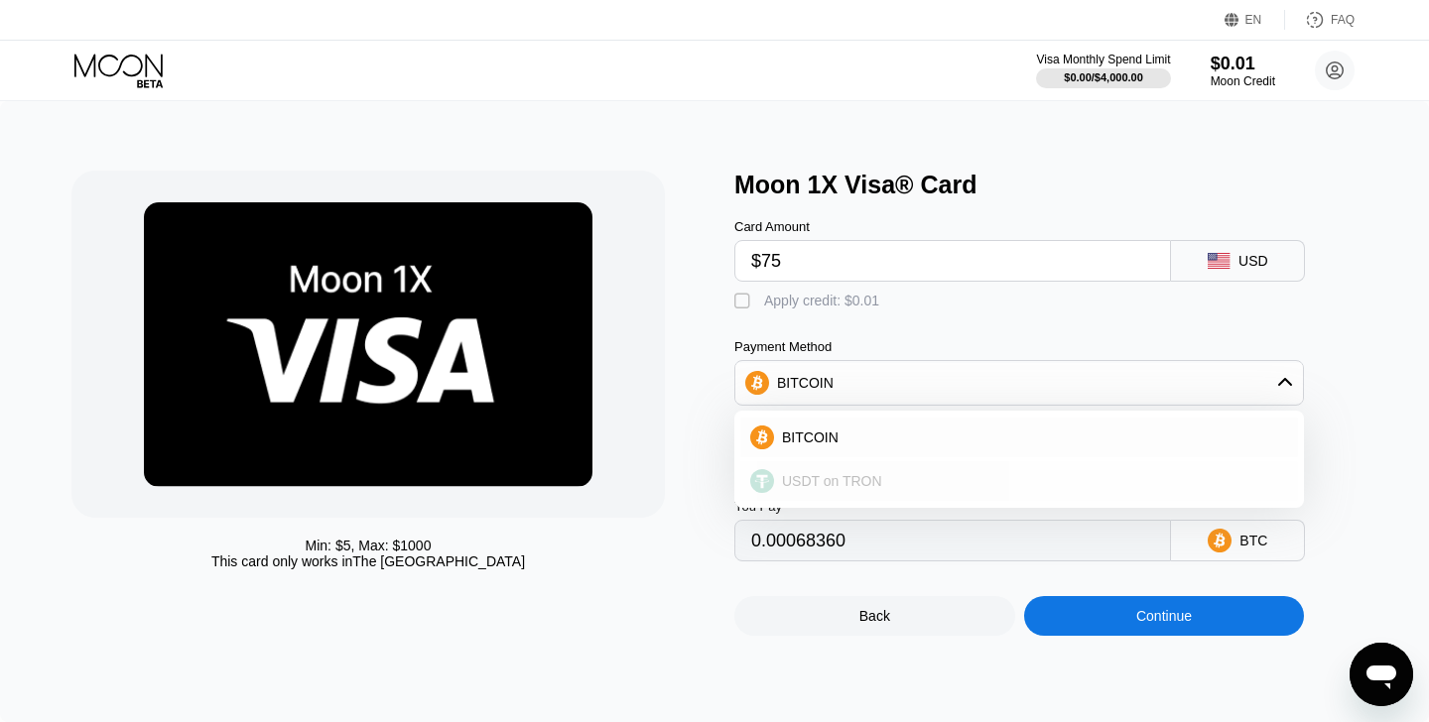
click at [881, 476] on div "USDT on TRON" at bounding box center [1031, 481] width 514 height 16
type input "77.26"
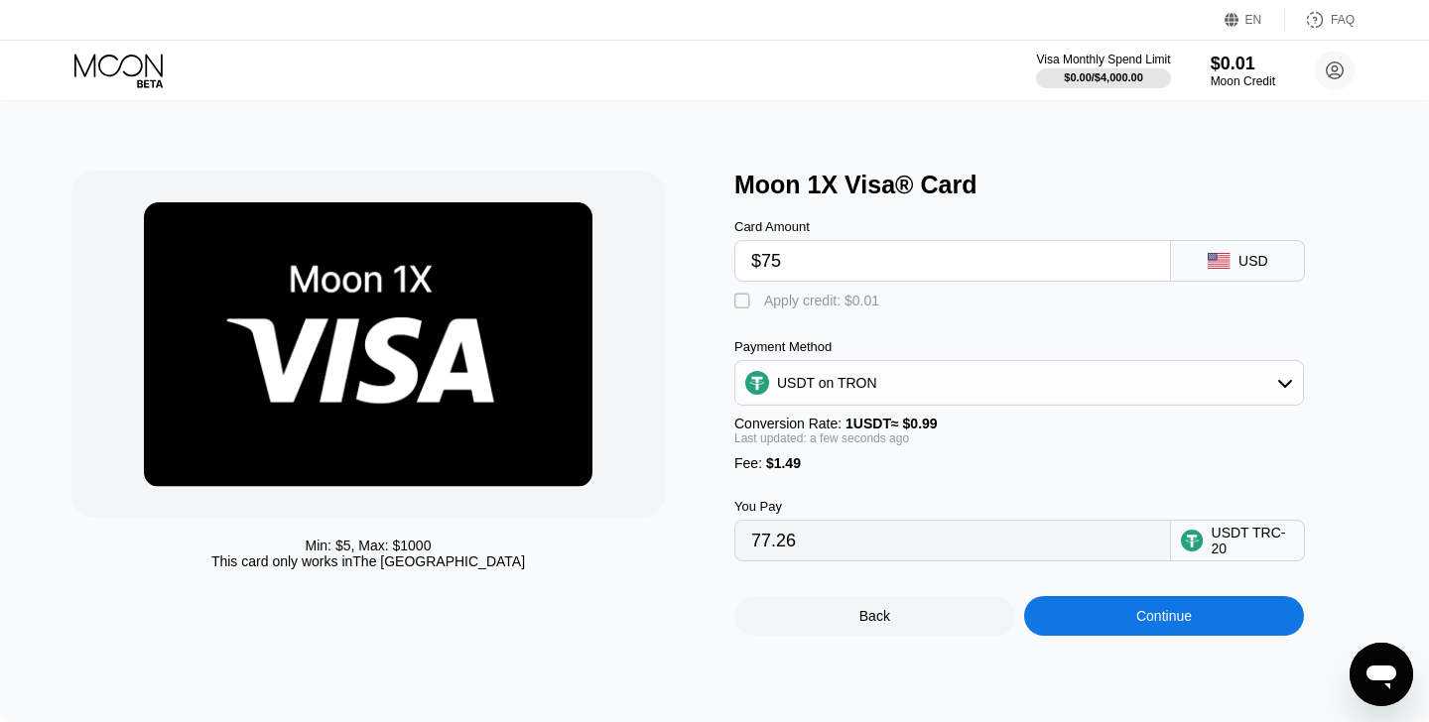
click at [1094, 618] on div "Continue" at bounding box center [1164, 616] width 281 height 40
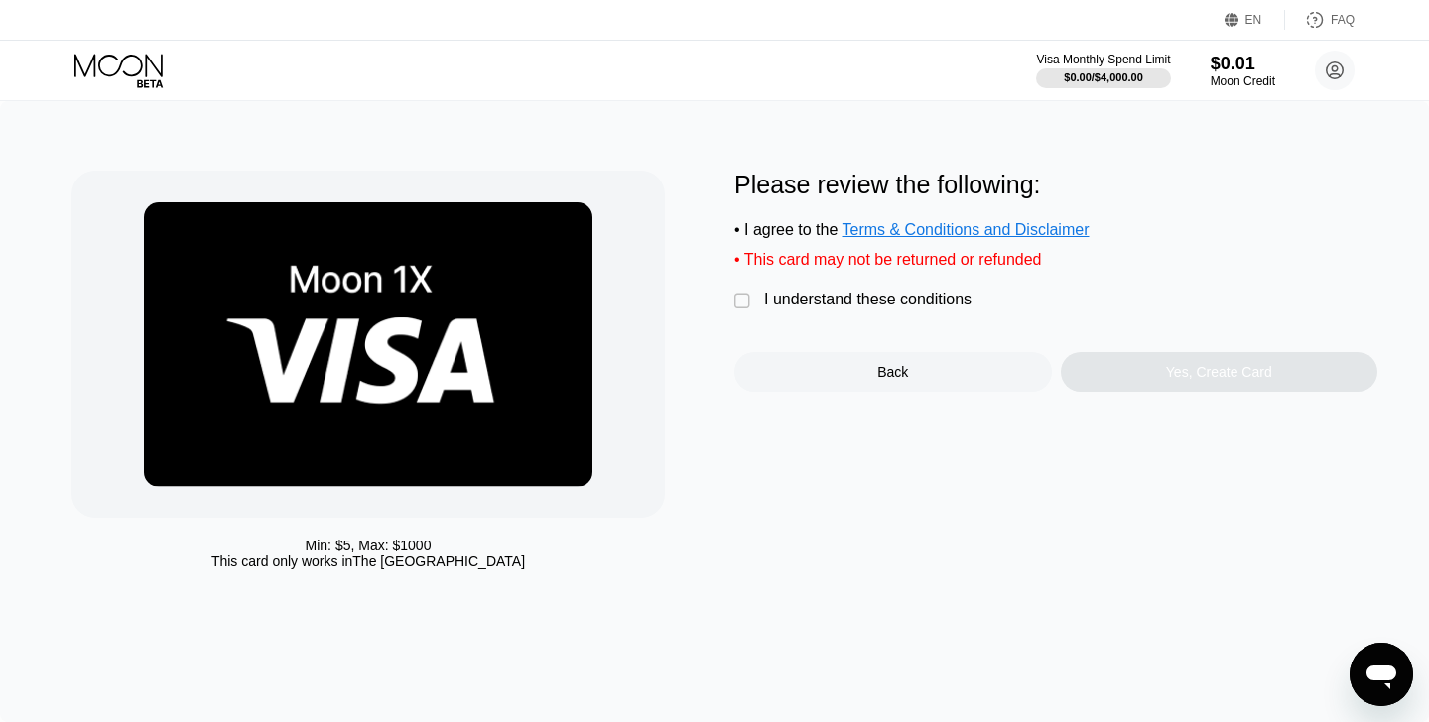
click at [936, 304] on div "I understand these conditions" at bounding box center [867, 300] width 207 height 18
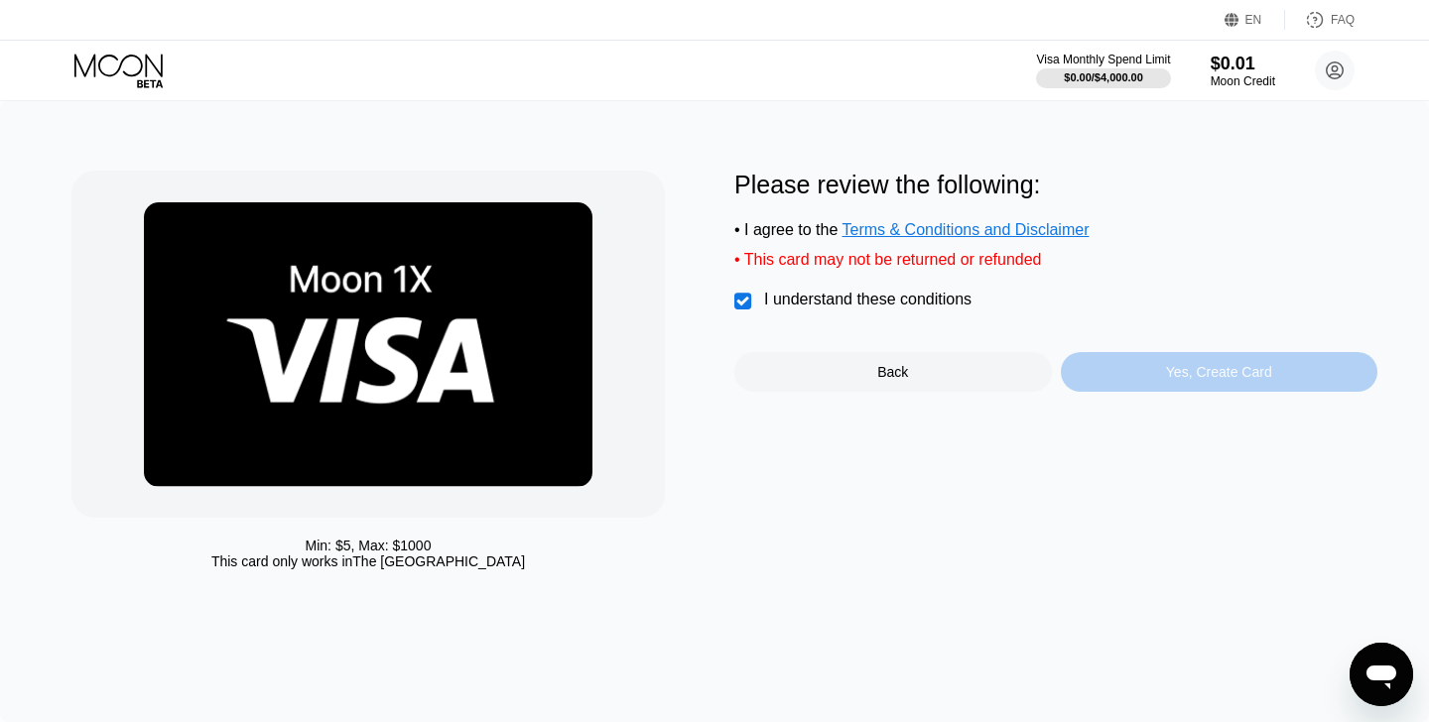
click at [1160, 376] on div "Yes, Create Card" at bounding box center [1220, 372] width 318 height 40
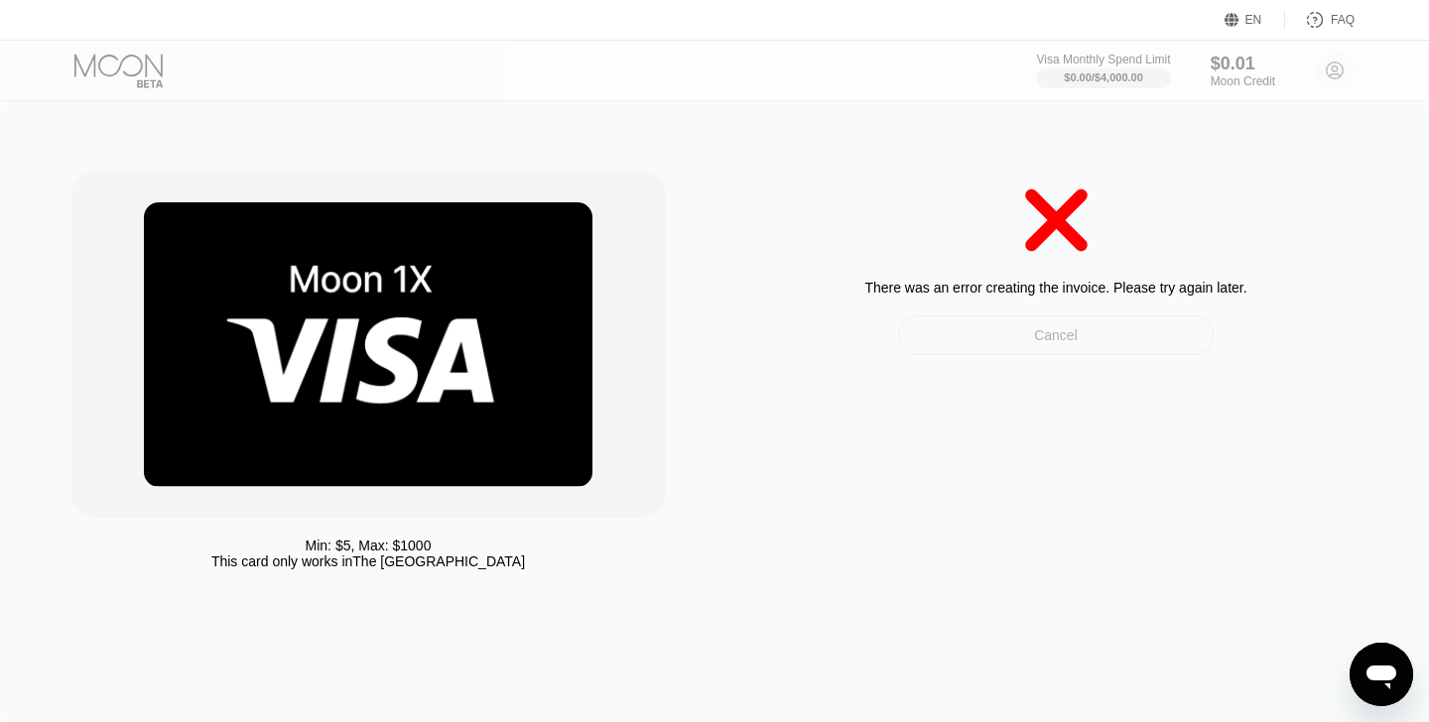
click at [1105, 348] on div "Cancel" at bounding box center [1056, 336] width 316 height 40
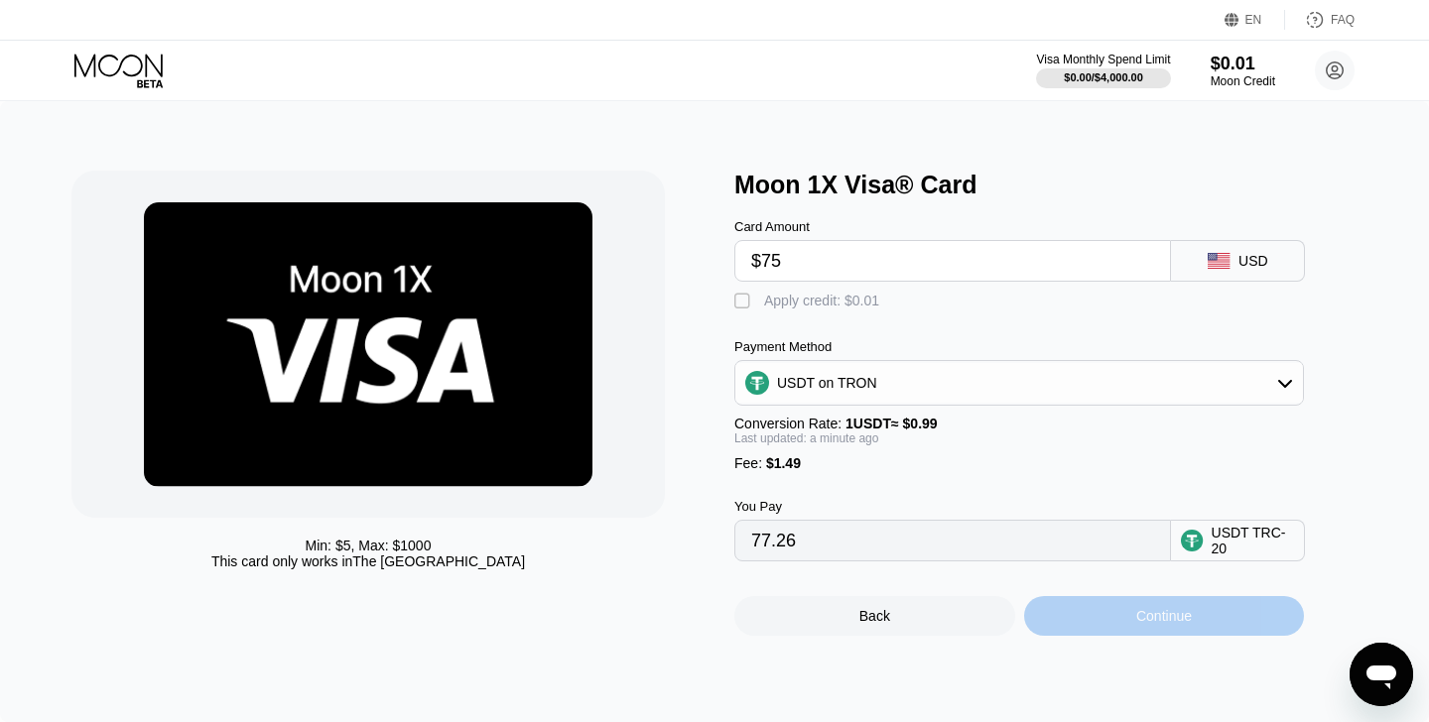
click at [1145, 624] on div "Continue" at bounding box center [1164, 616] width 56 height 16
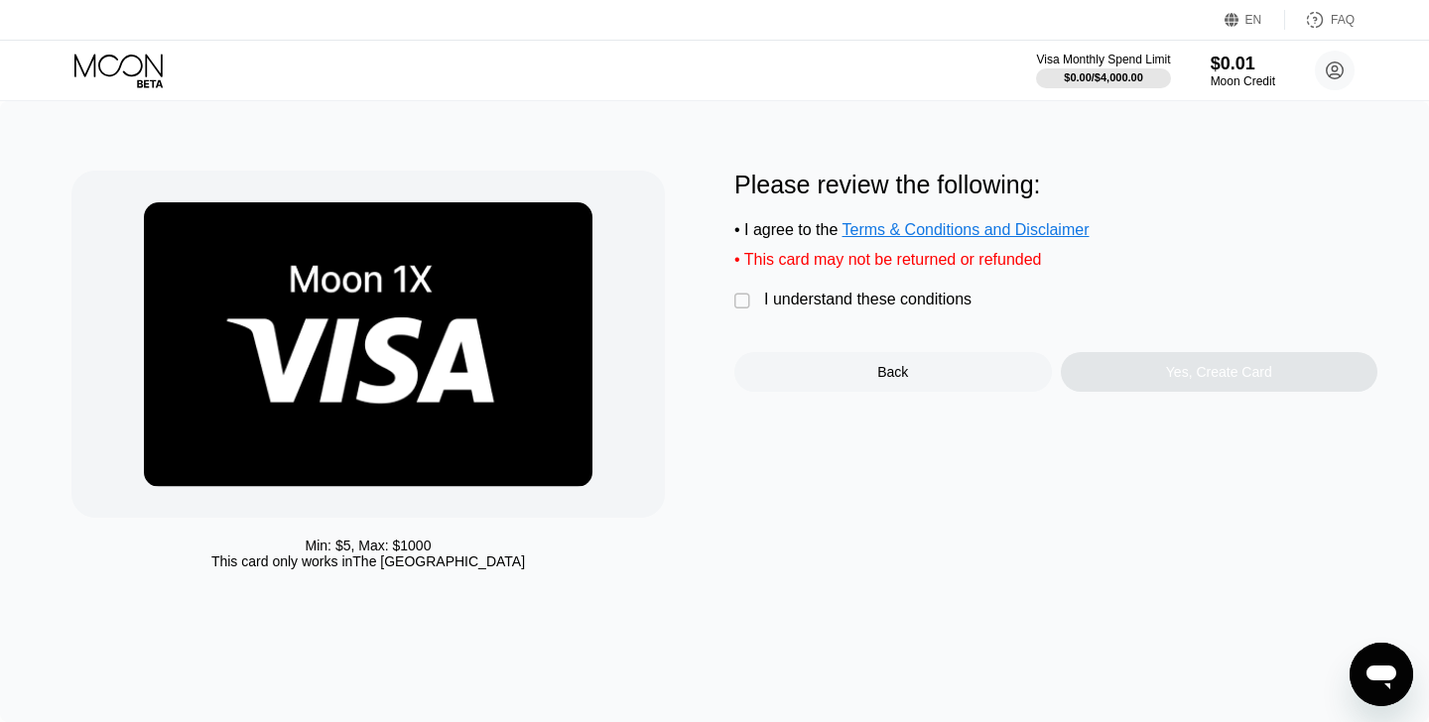
click at [922, 300] on div "I understand these conditions" at bounding box center [867, 300] width 207 height 18
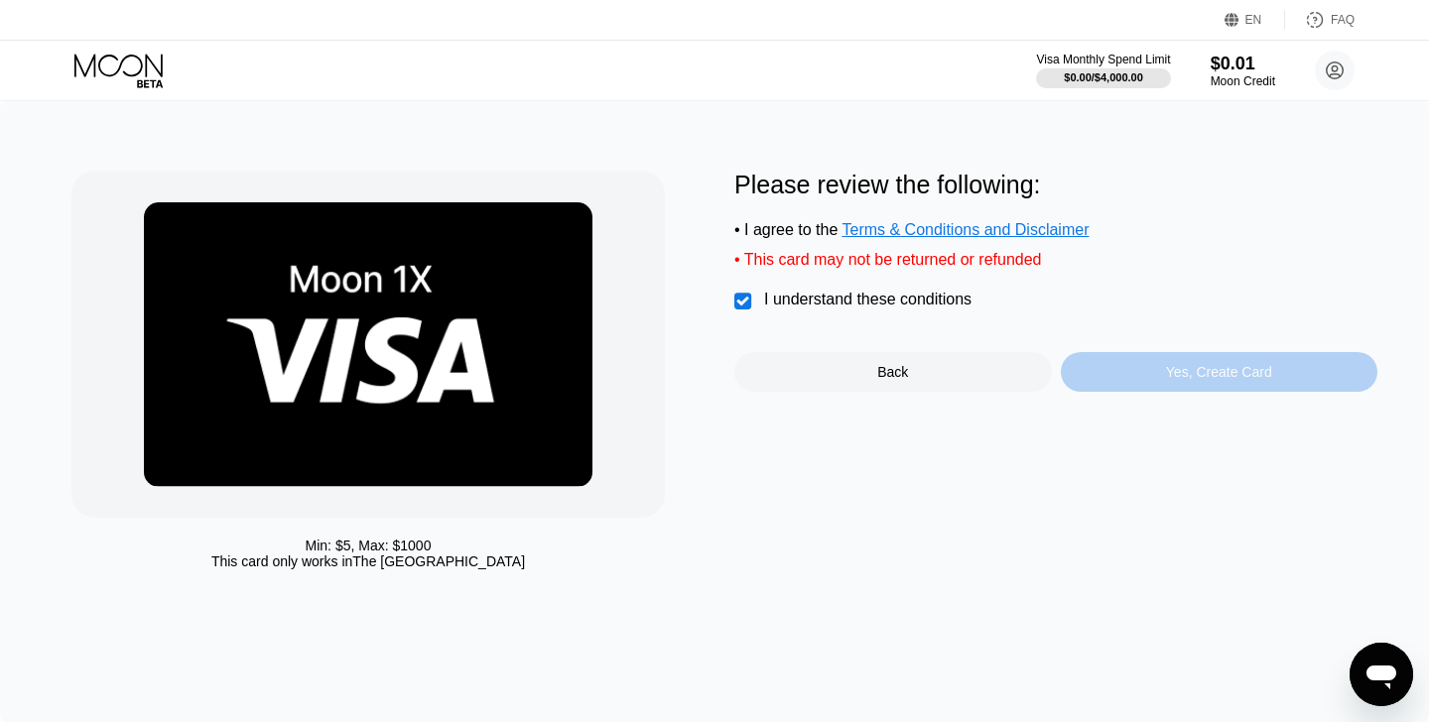
click at [1131, 374] on div "Yes, Create Card" at bounding box center [1220, 372] width 318 height 40
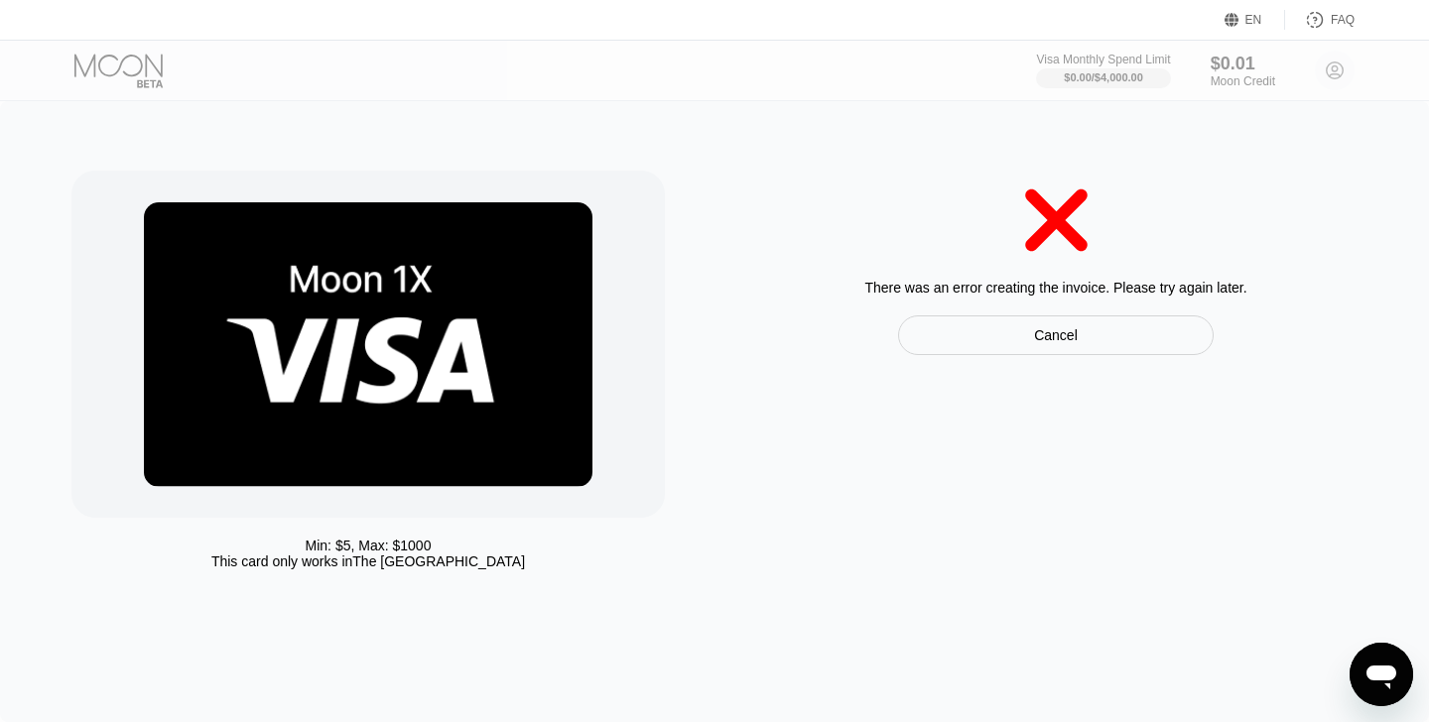
click at [999, 325] on div "Cancel" at bounding box center [1056, 336] width 316 height 40
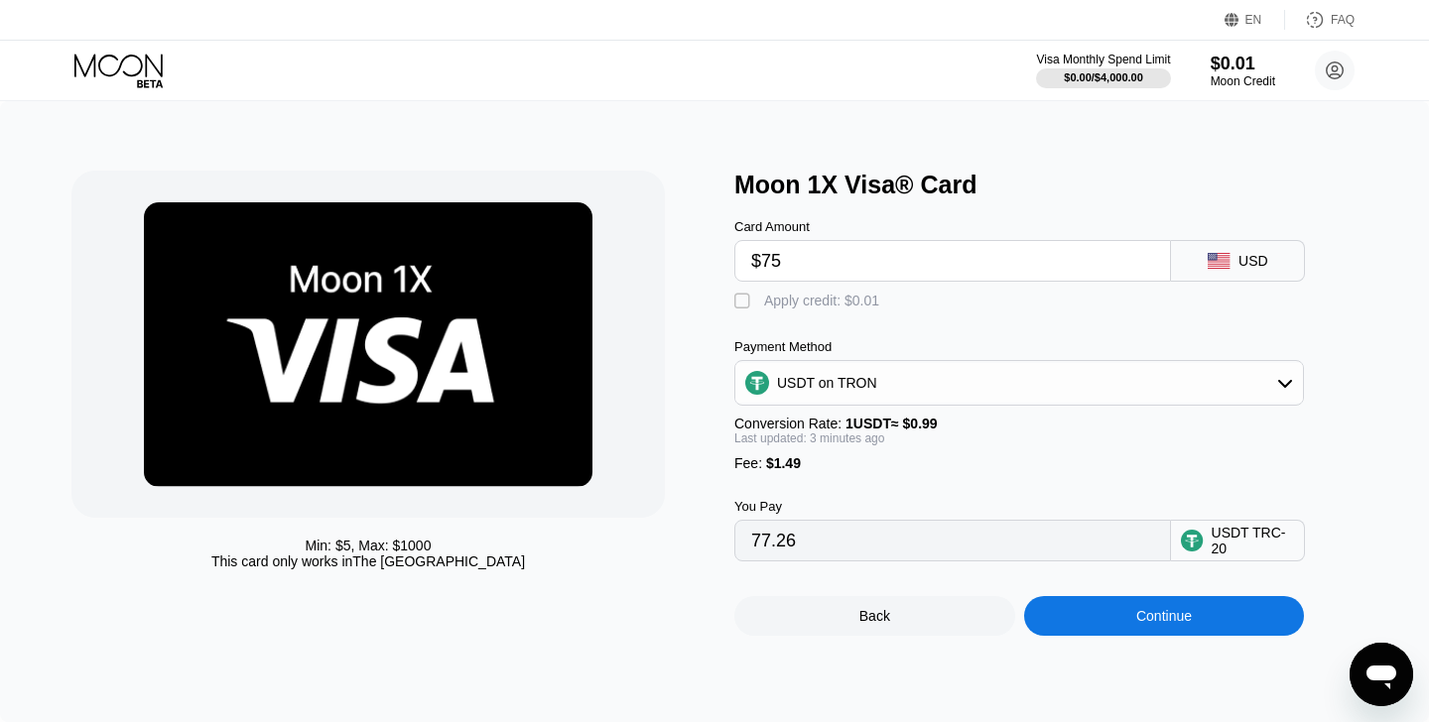
click at [1173, 626] on div "Continue" at bounding box center [1164, 616] width 281 height 40
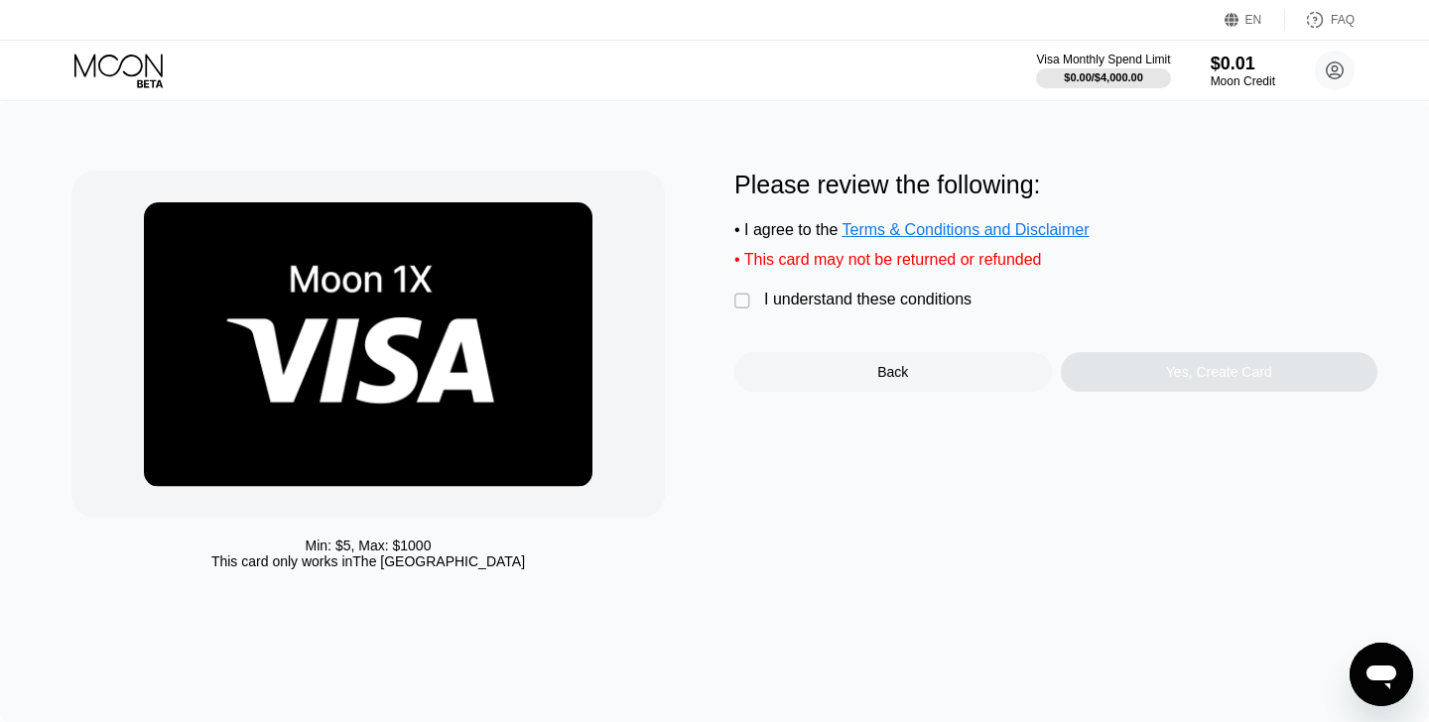
click at [913, 307] on div "I understand these conditions" at bounding box center [867, 300] width 207 height 18
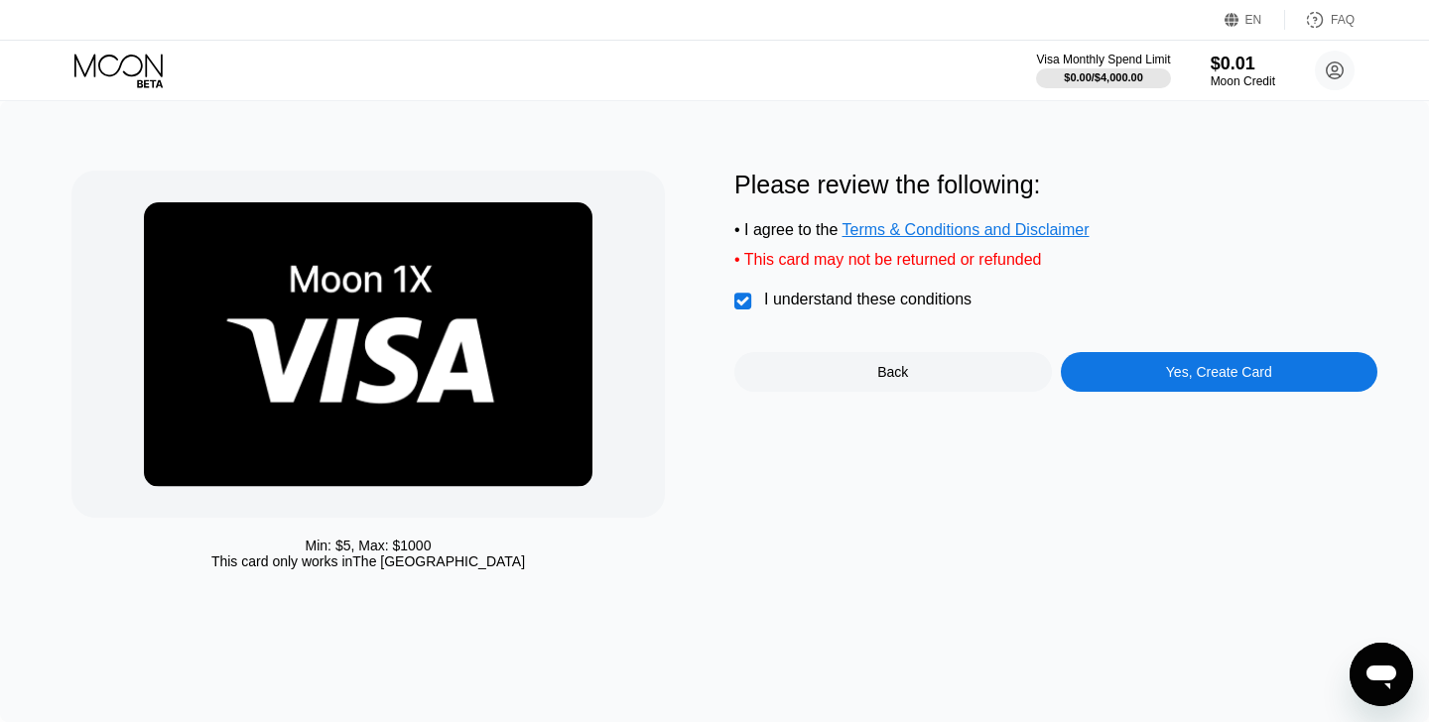
click at [1170, 374] on div "Yes, Create Card" at bounding box center [1219, 372] width 106 height 16
